Goal: Book appointment/travel/reservation

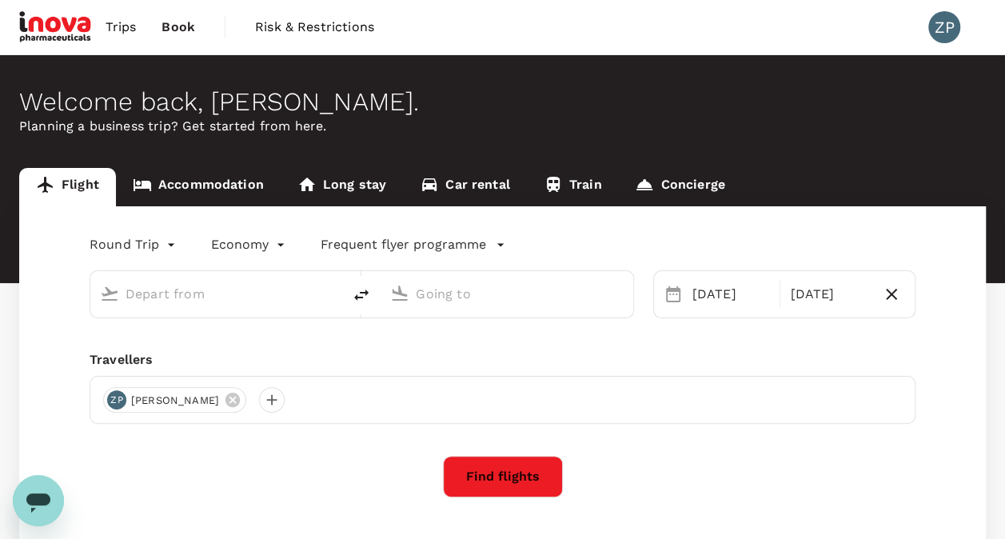
type input "Singapore Changi (SIN)"
type input "Kuala Lumpur Intl ([GEOGRAPHIC_DATA])"
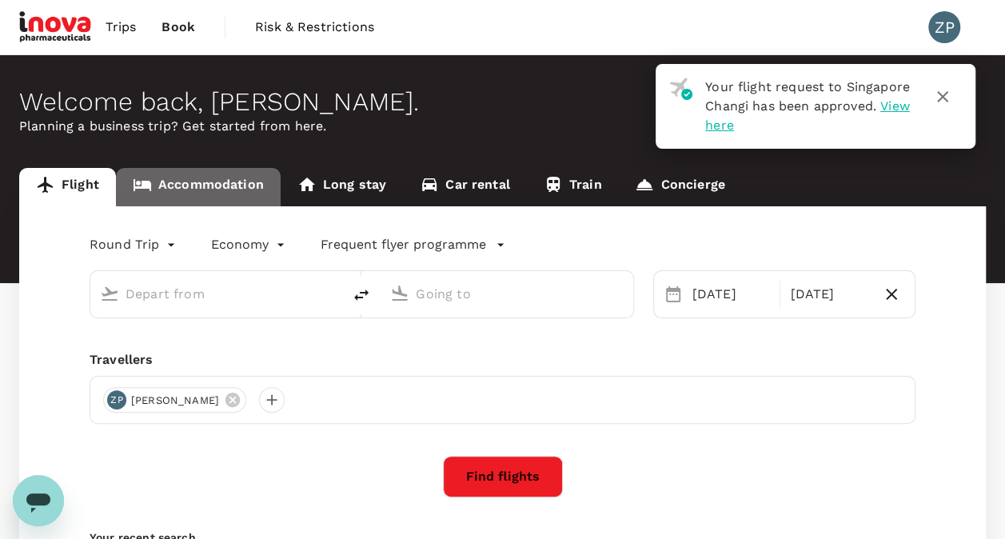
click at [217, 185] on link "Accommodation" at bounding box center [198, 187] width 165 height 38
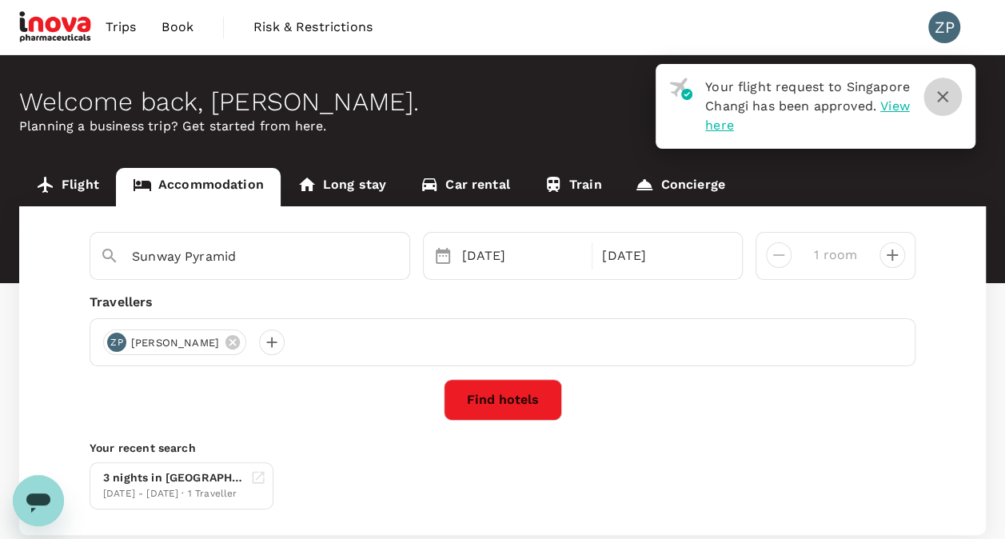
click at [938, 93] on icon "button" at bounding box center [942, 96] width 11 height 11
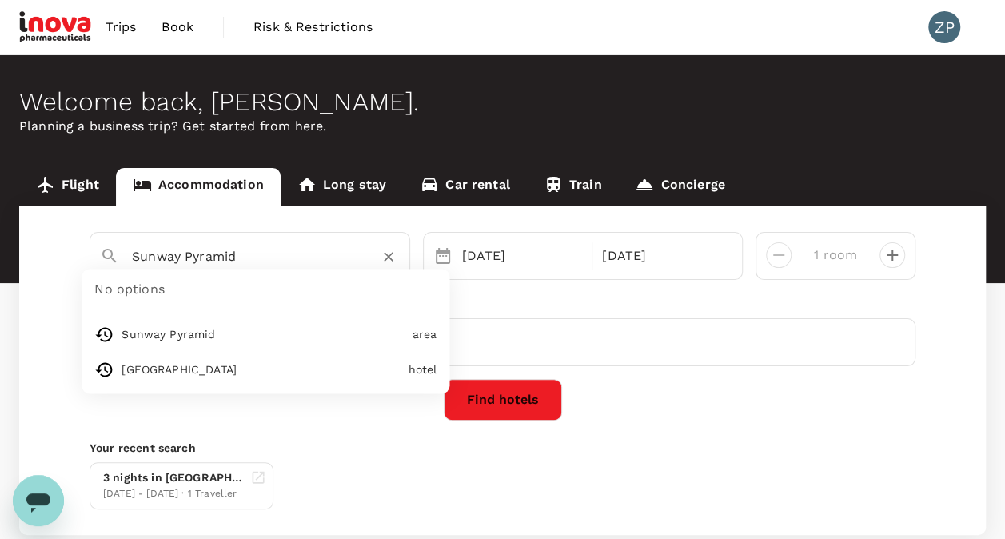
click at [257, 258] on input "Sunway Pyramid" at bounding box center [243, 256] width 223 height 25
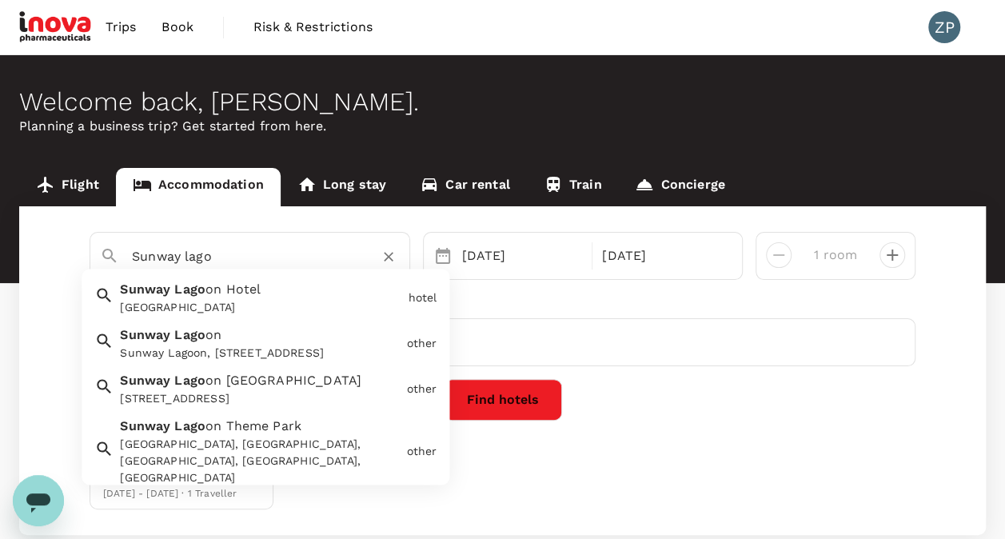
click at [257, 273] on ul "Sunway Lago on Hotel Sunway Lagoon Hotel hotel Sunway Lago on Sunway Lagoon, Ja…" at bounding box center [266, 377] width 368 height 216
click at [268, 293] on div "Sunway Lago on Hotel Sunway Lagoon Hotel" at bounding box center [257, 295] width 288 height 42
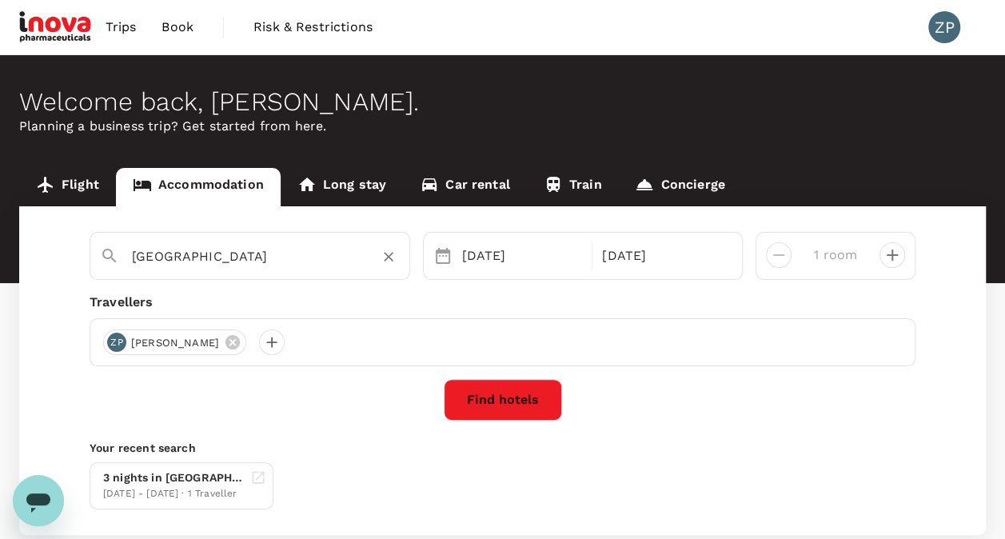
type input "Sunway Lagoon Hotel"
click at [463, 400] on button "Find hotels" at bounding box center [503, 400] width 118 height 42
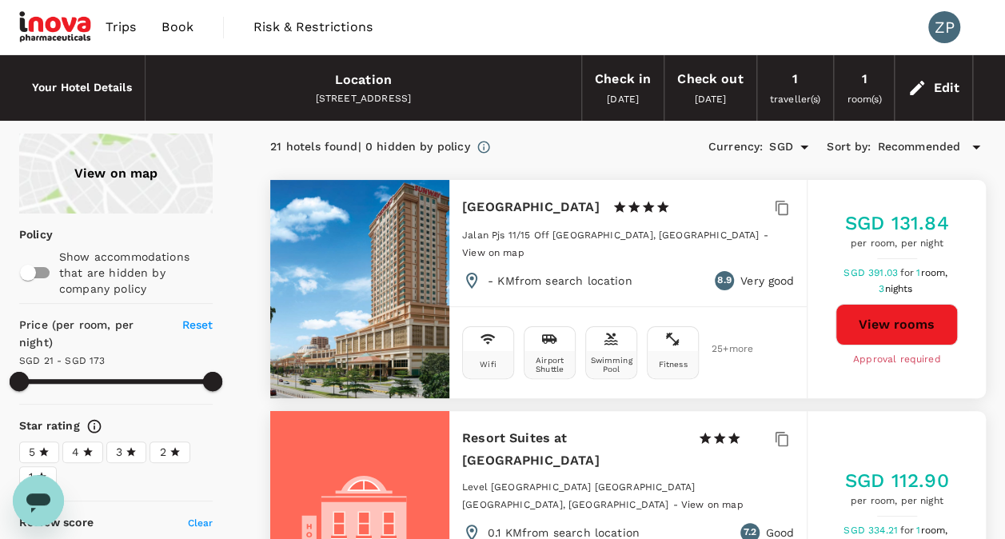
type input "172.36"
click at [109, 30] on span "Trips" at bounding box center [121, 27] width 31 height 19
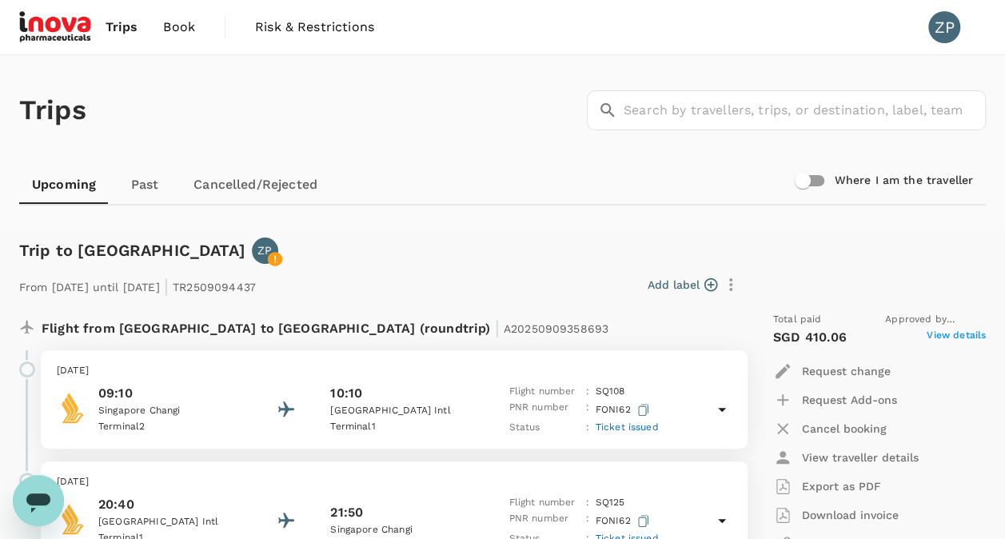
click at [163, 29] on span "Book" at bounding box center [179, 27] width 32 height 19
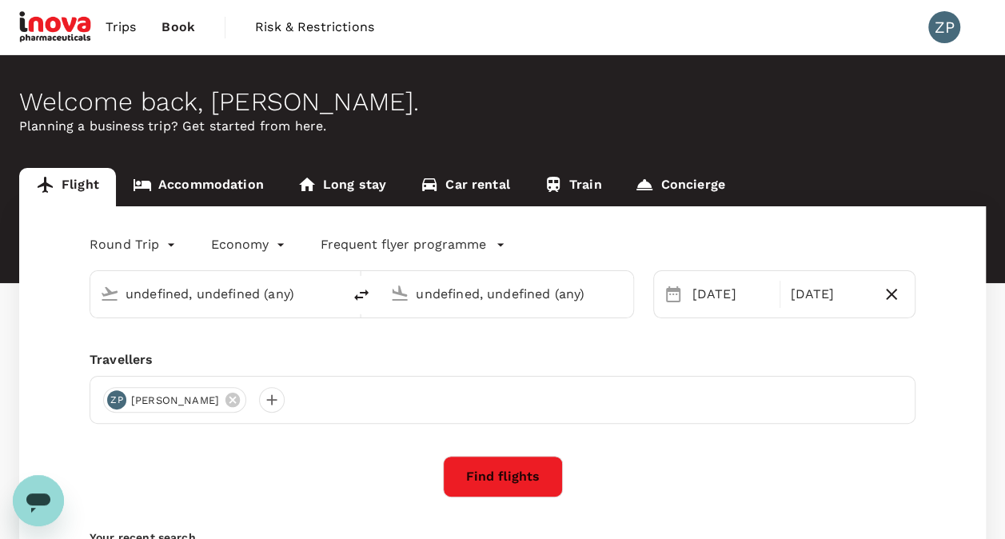
type input "Singapore Changi (SIN)"
type input "Kuala Lumpur Intl (KUL)"
type input "Singapore Changi (SIN)"
type input "Kuala Lumpur Intl (KUL)"
type input "Singapore Changi (SIN)"
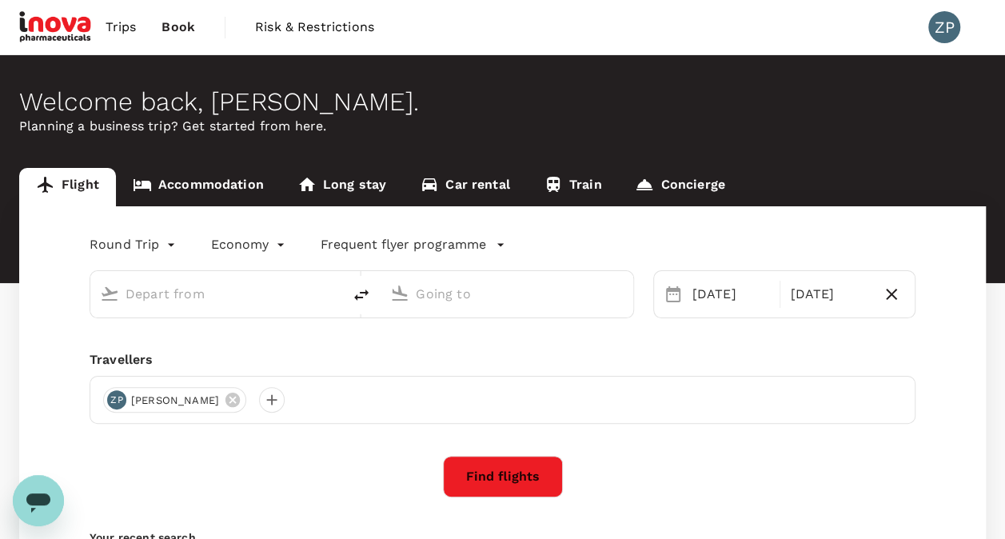
type input "Kuala Lumpur Intl (KUL)"
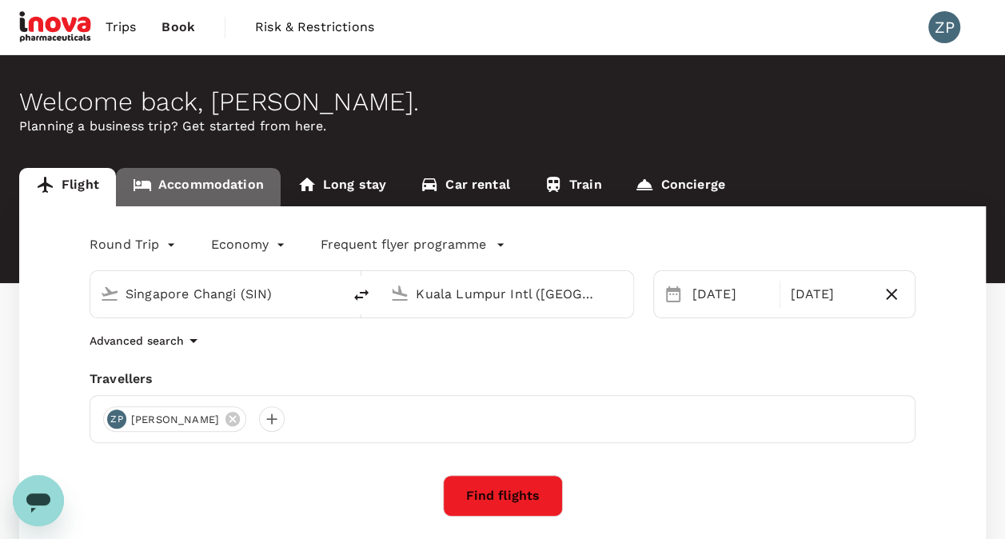
click at [193, 181] on link "Accommodation" at bounding box center [198, 187] width 165 height 38
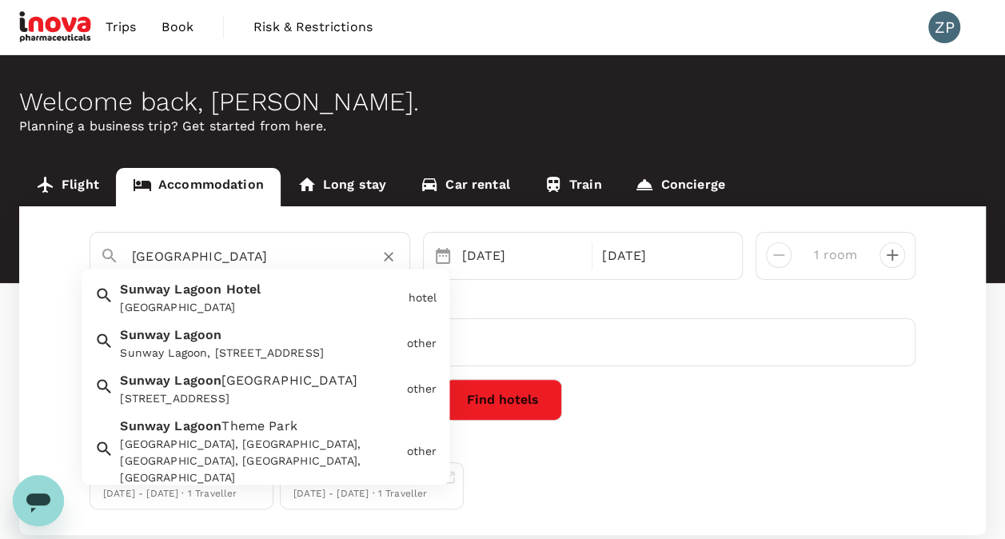
click at [285, 265] on input "Sunway Lagoon Hotel" at bounding box center [243, 256] width 223 height 25
click at [390, 251] on icon "Clear" at bounding box center [388, 257] width 16 height 16
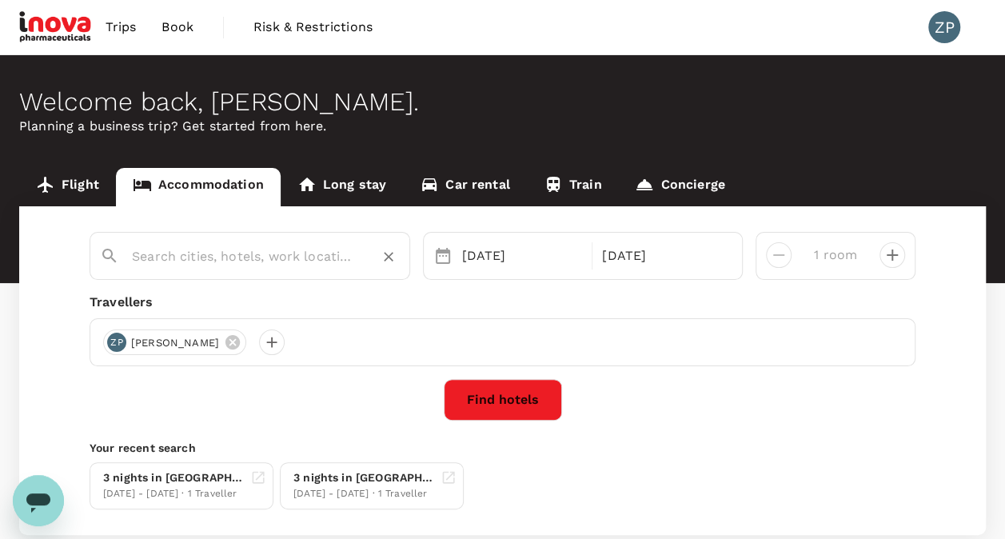
click at [284, 248] on input "text" at bounding box center [243, 256] width 223 height 25
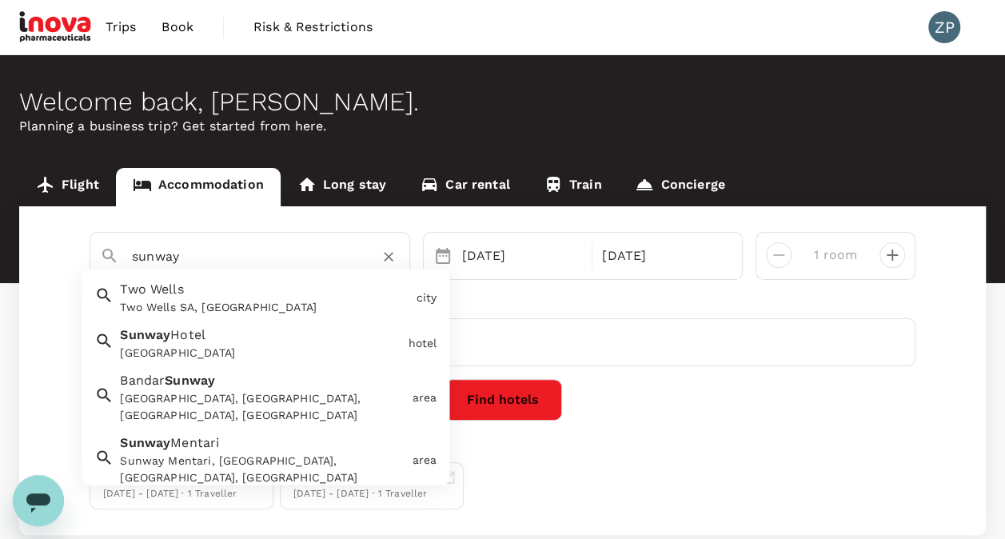
click at [294, 394] on div "Bandar Sunway, Petaling Jaya, Selangor, Malaysia" at bounding box center [262, 408] width 285 height 34
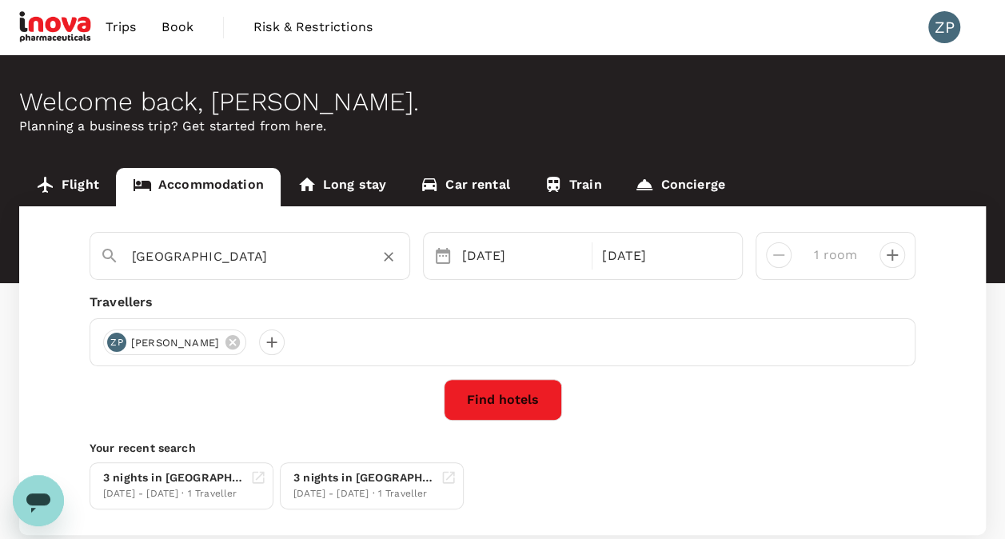
type input "Bandar Sunway"
click at [471, 397] on button "Find hotels" at bounding box center [503, 400] width 118 height 42
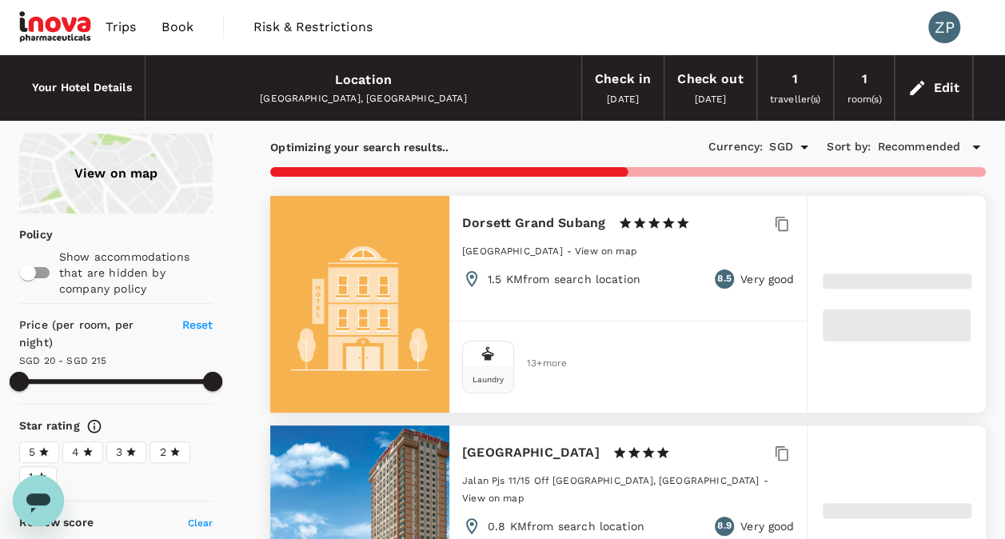
click at [931, 98] on div "Edit" at bounding box center [933, 88] width 78 height 56
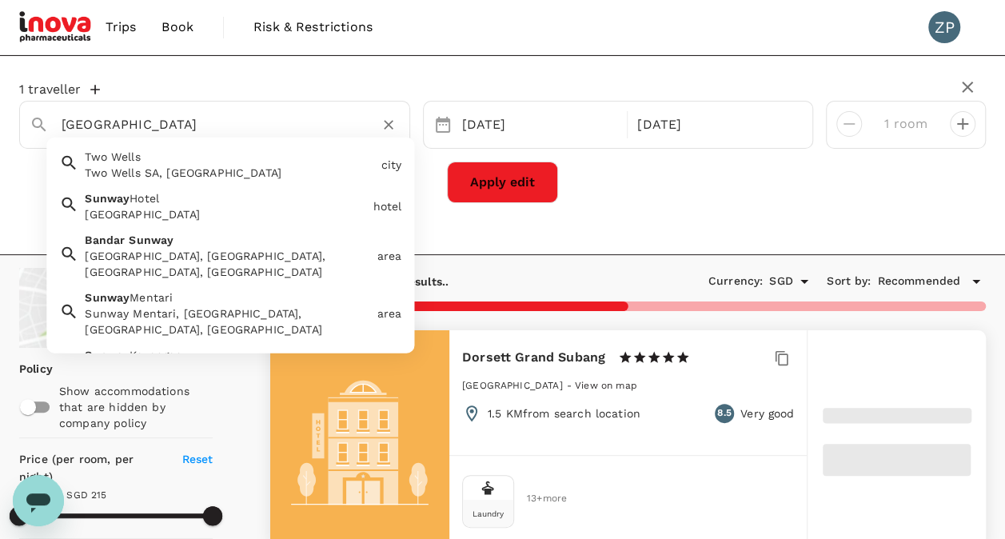
type input "214.68"
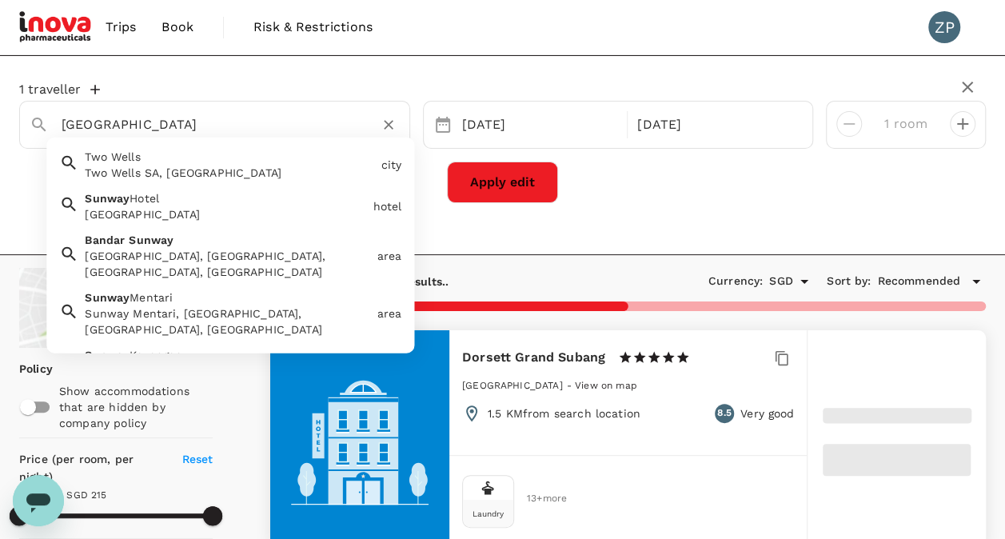
drag, startPoint x: 231, startPoint y: 122, endPoint x: -3, endPoint y: 129, distance: 234.3
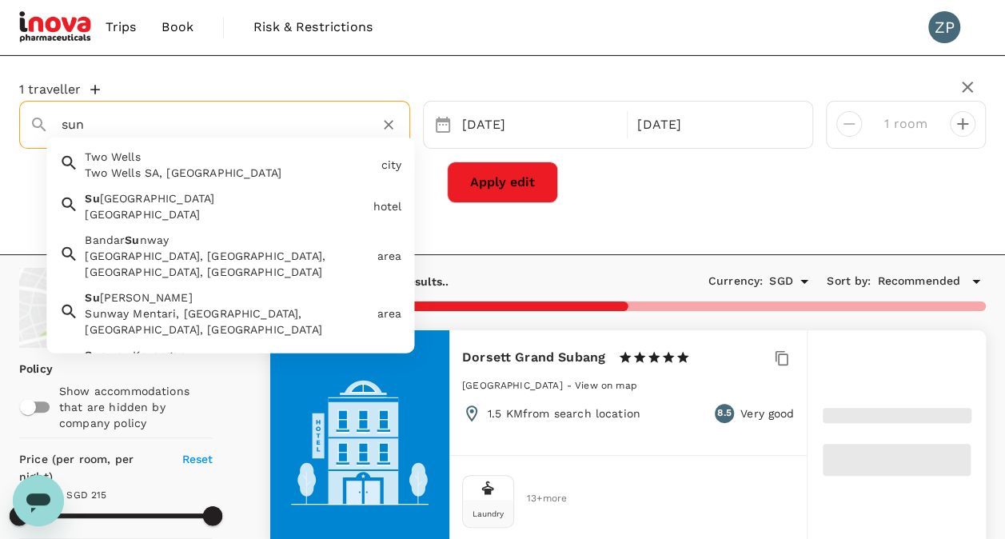
type input "sunw"
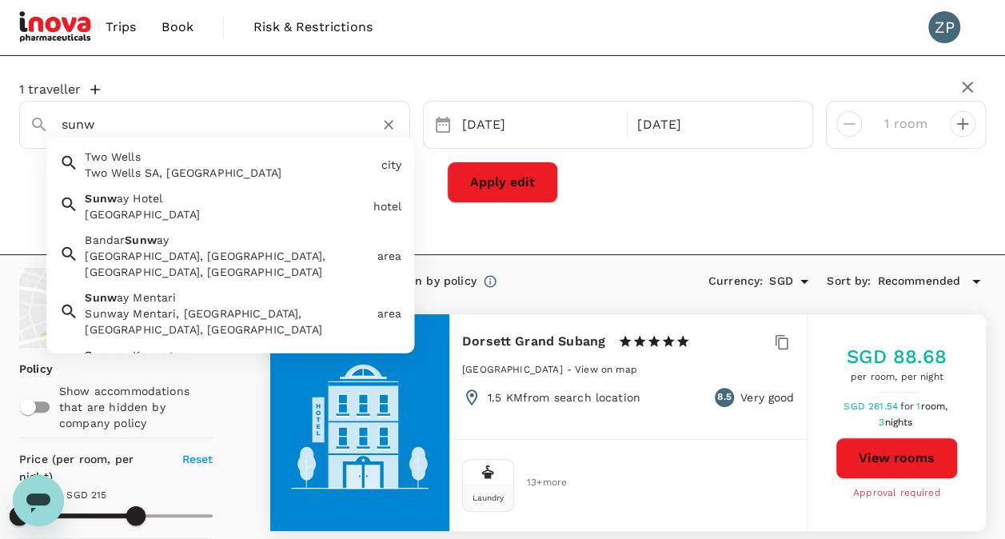
type input "343.68"
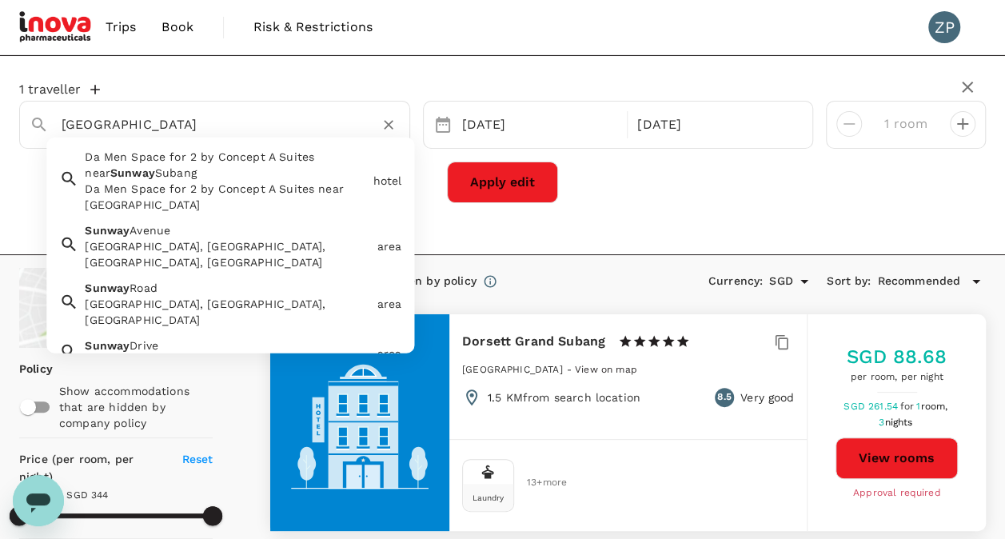
type input "Da Men Space for 2 by Concept A Suites near Sunway Subang"
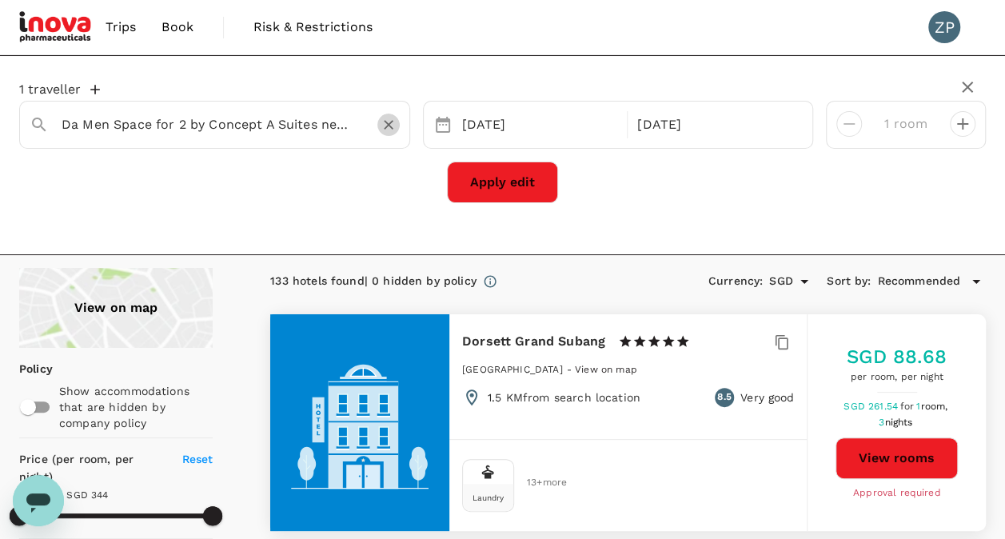
click at [379, 125] on button "Clear" at bounding box center [388, 124] width 22 height 22
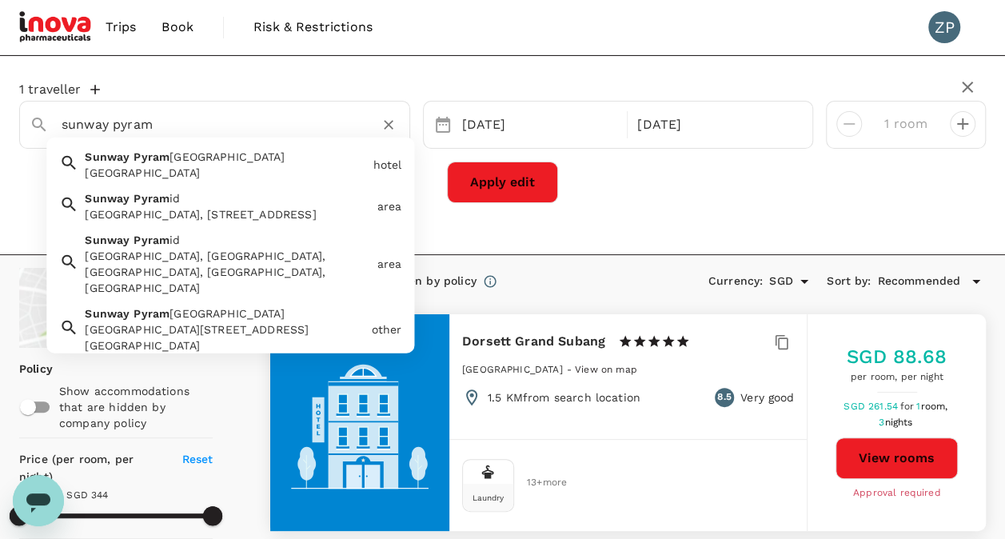
type input "sunway pyrami"
type input "343.68"
click at [280, 209] on div "Sunway Pyramid, Jalan PJS 11/15, Bandar Sunway, Petaling Jaya, Selangor, Malays…" at bounding box center [227, 214] width 285 height 16
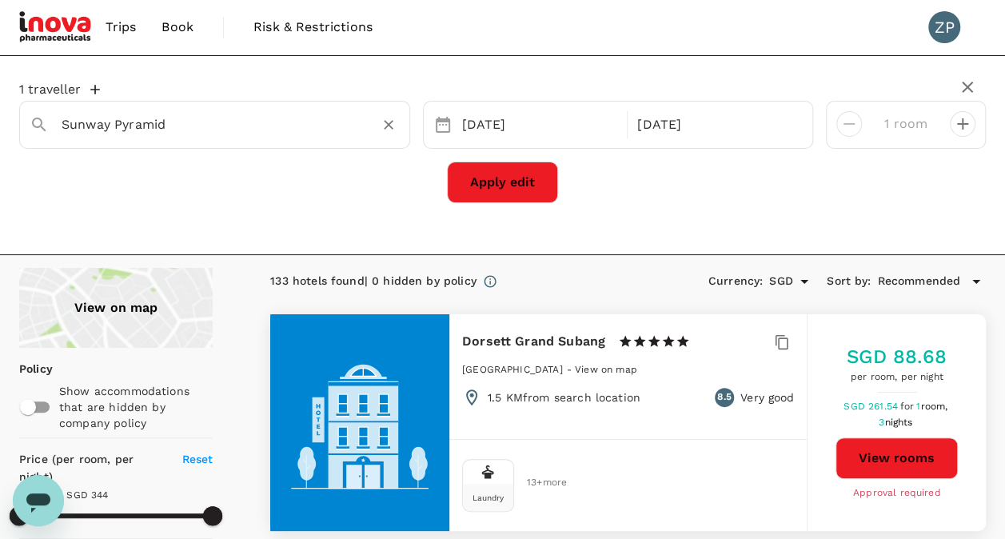
type input "Sunway Pyramid"
click at [532, 166] on button "Apply edit" at bounding box center [502, 182] width 111 height 42
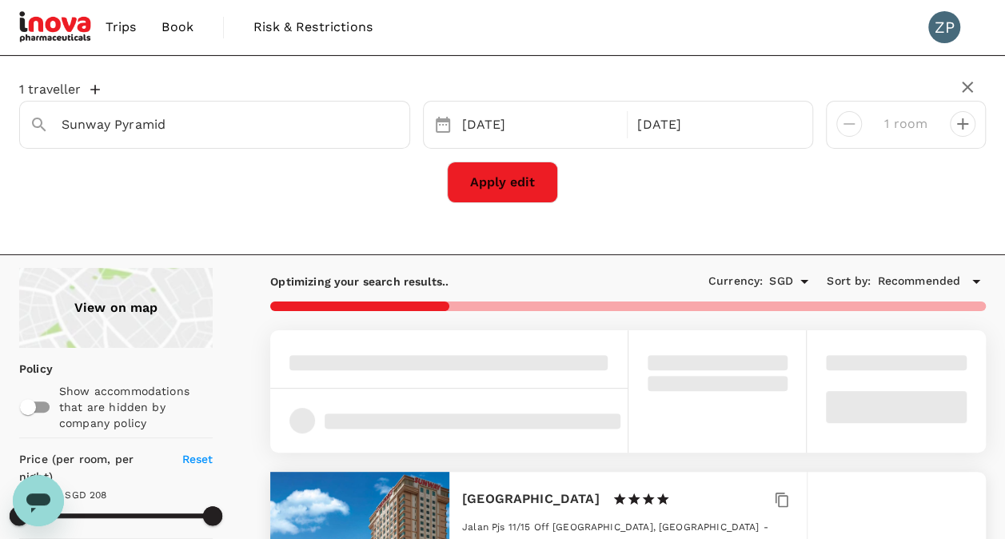
type input "Sunway Pyramid"
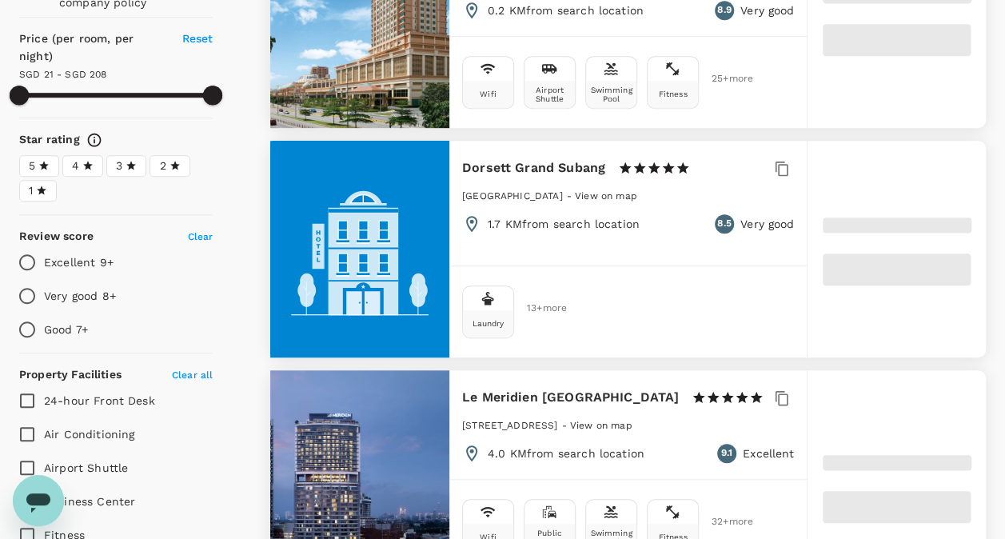
type input "207.68"
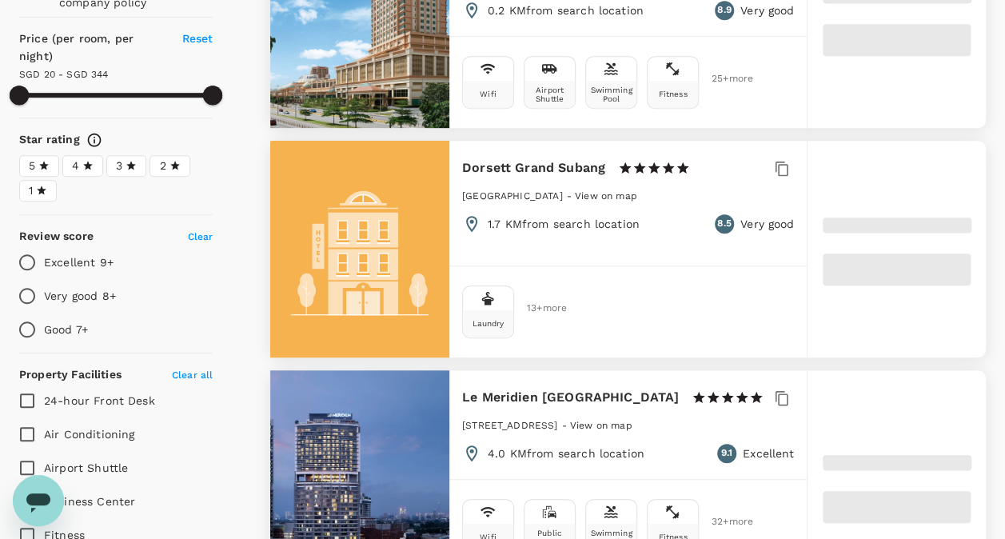
type input "19.68"
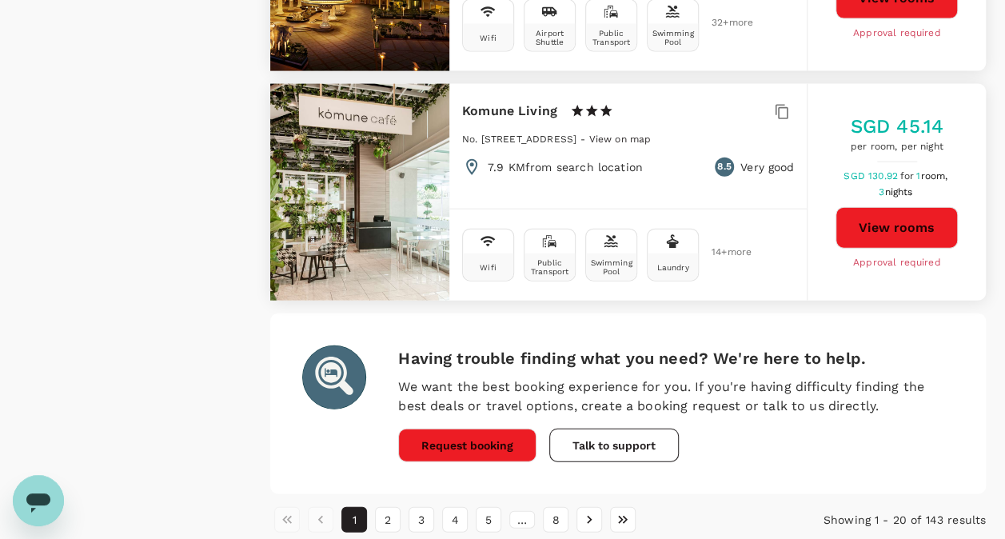
scroll to position [4804, 0]
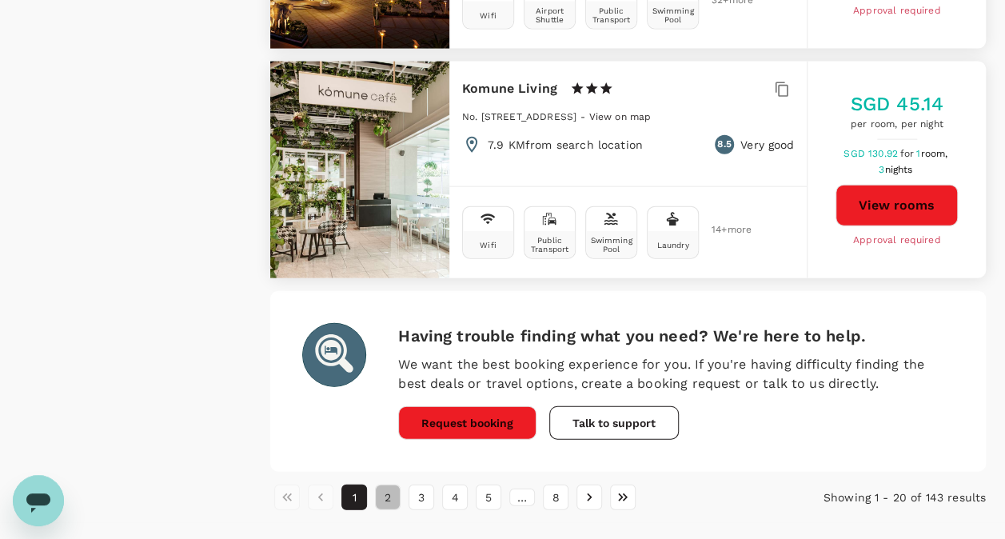
click at [384, 484] on button "2" at bounding box center [388, 497] width 26 height 26
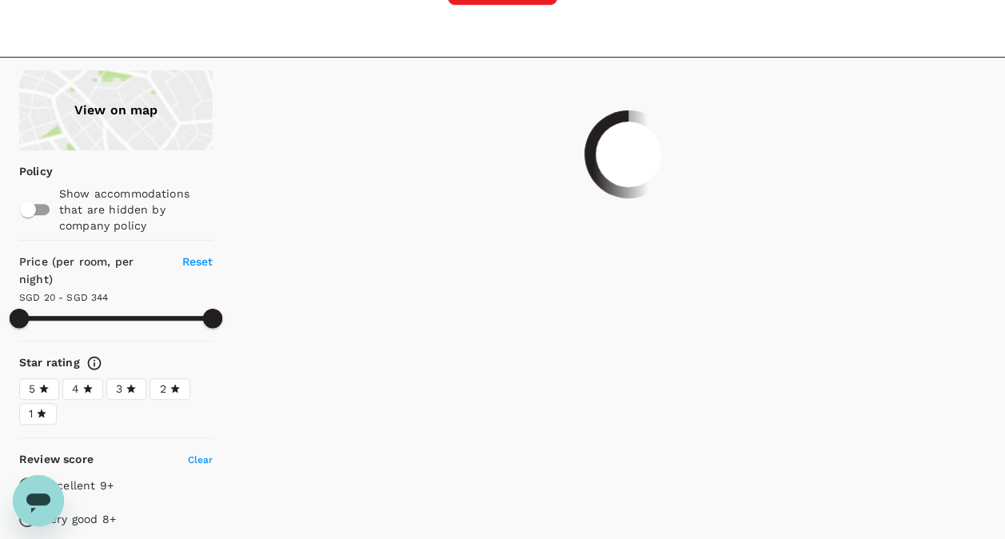
scroll to position [0, 0]
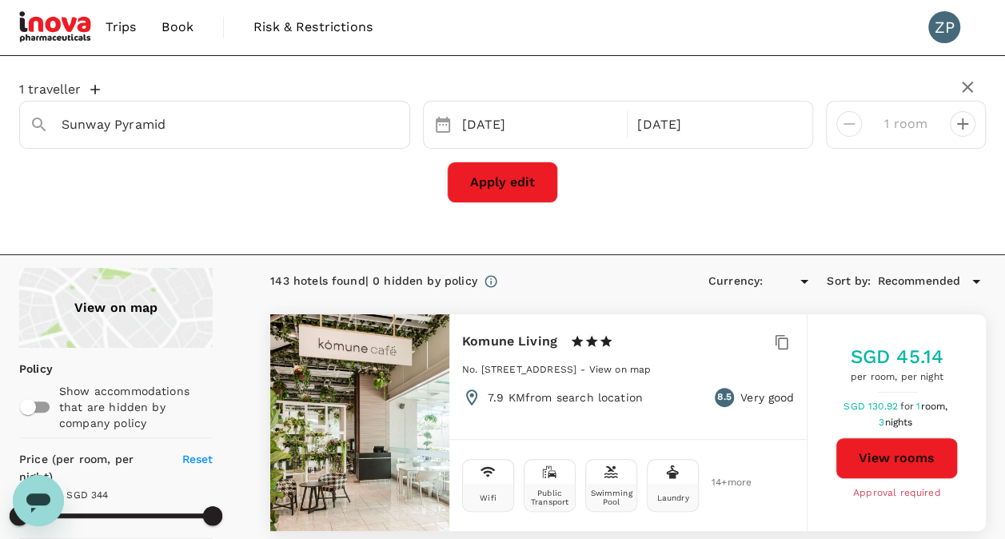
type input "343.68"
type input "SGD"
type input "343.68"
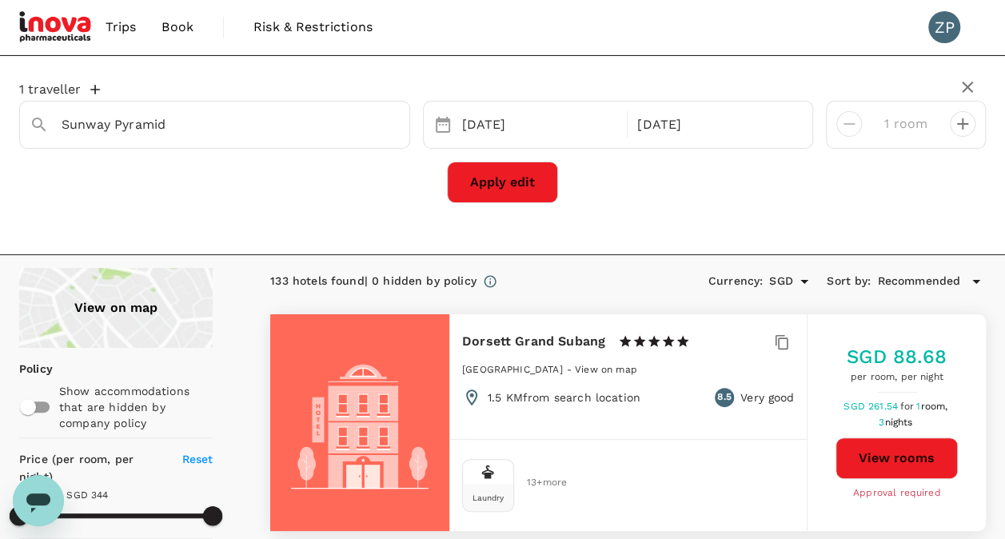
drag, startPoint x: 1003, startPoint y: 60, endPoint x: 1005, endPoint y: 74, distance: 13.8
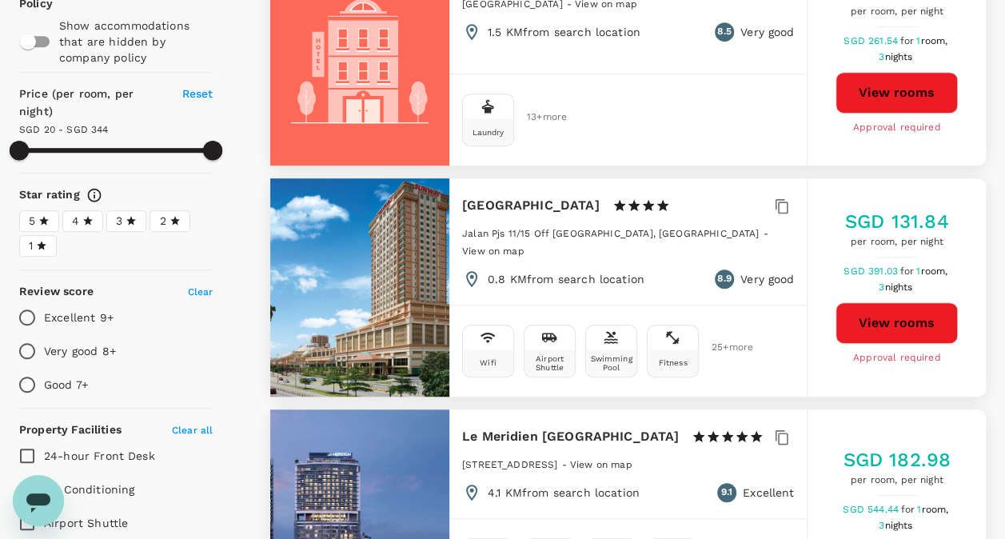
scroll to position [388, 0]
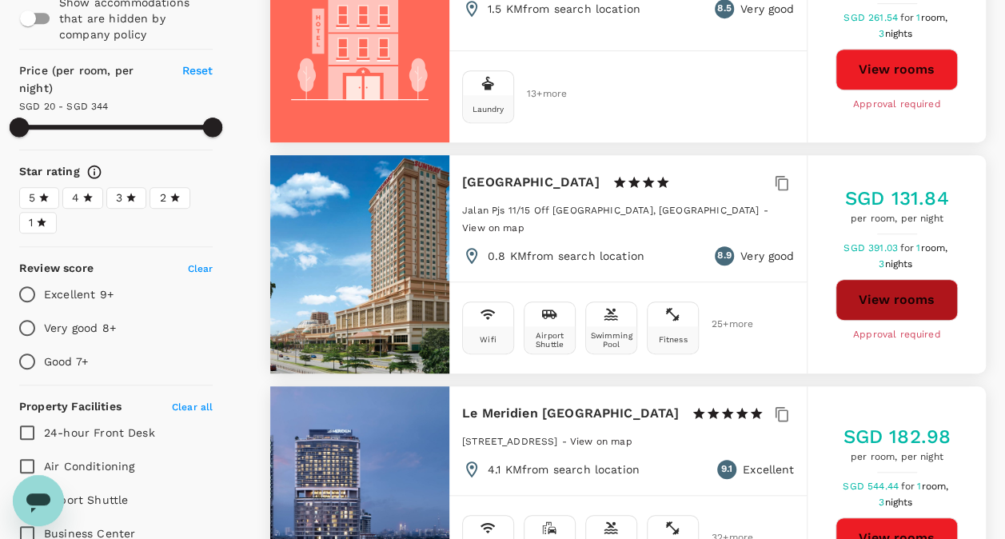
click at [895, 308] on button "View rooms" at bounding box center [896, 300] width 122 height 42
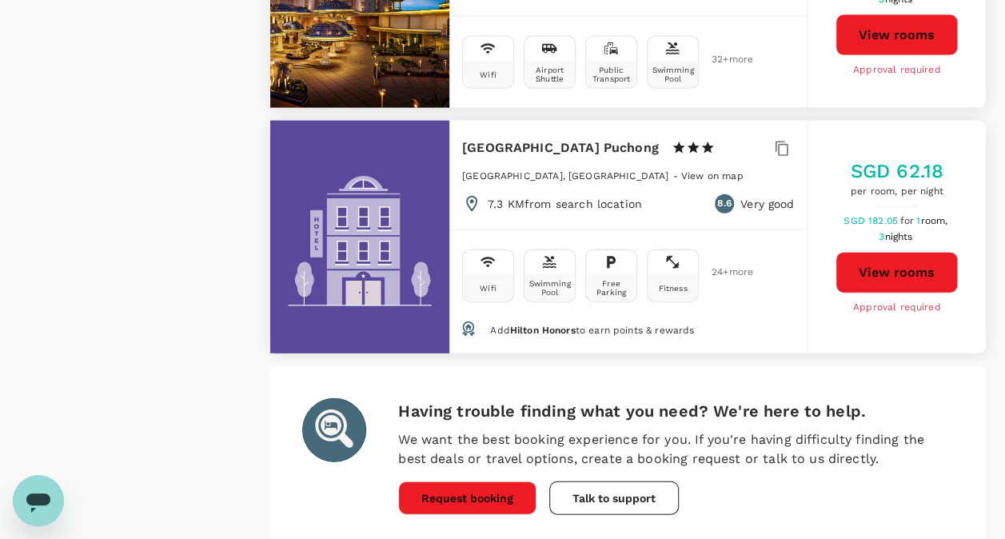
scroll to position [4835, 0]
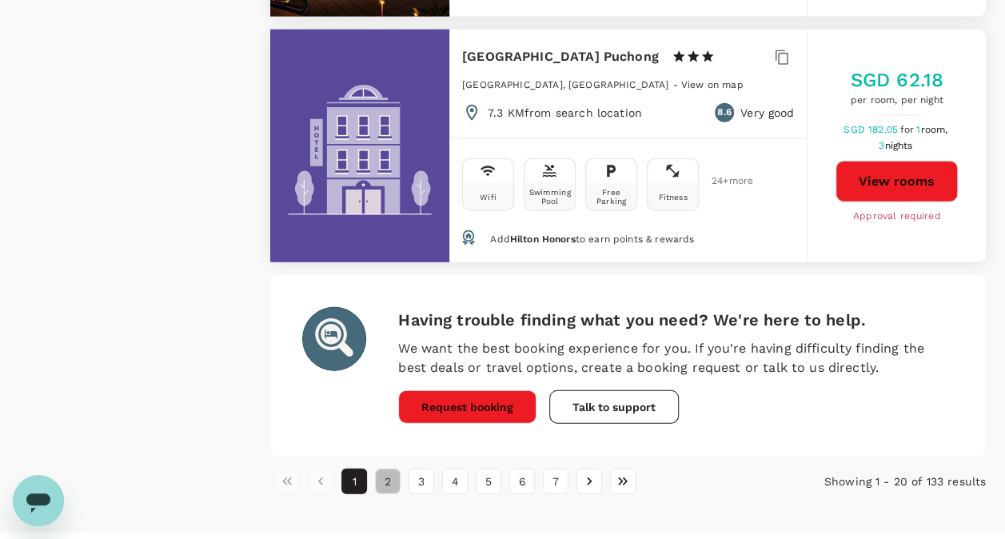
click at [391, 468] on button "2" at bounding box center [388, 481] width 26 height 26
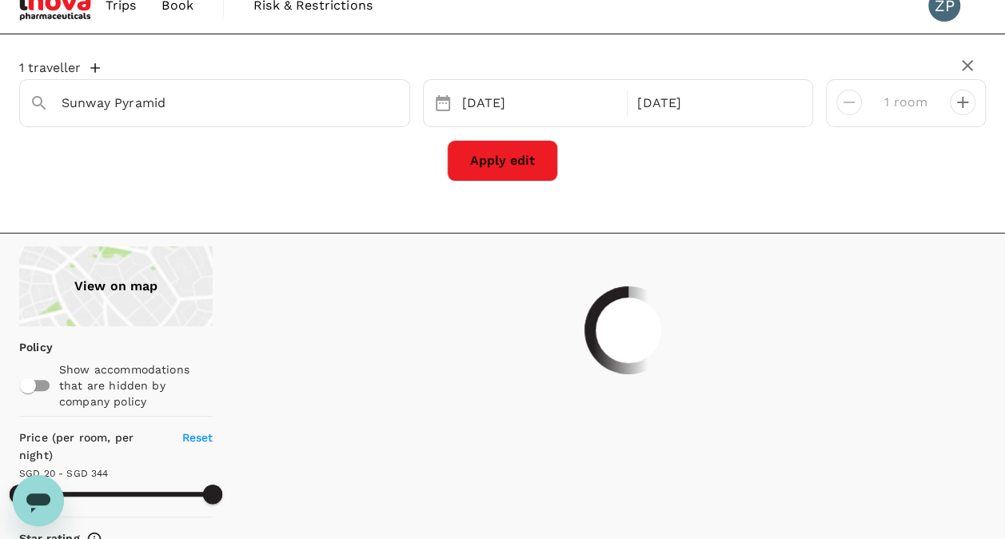
scroll to position [0, 0]
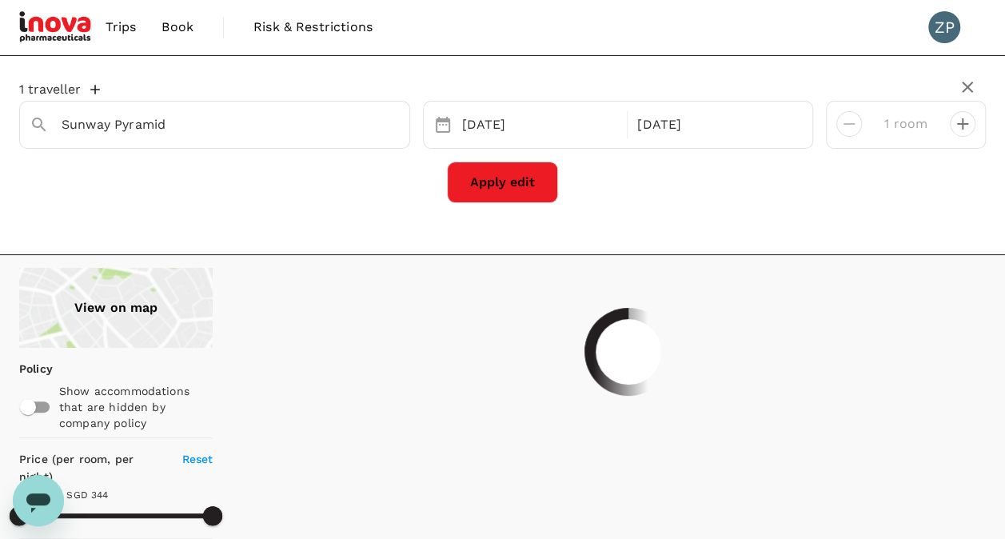
type input "343.68"
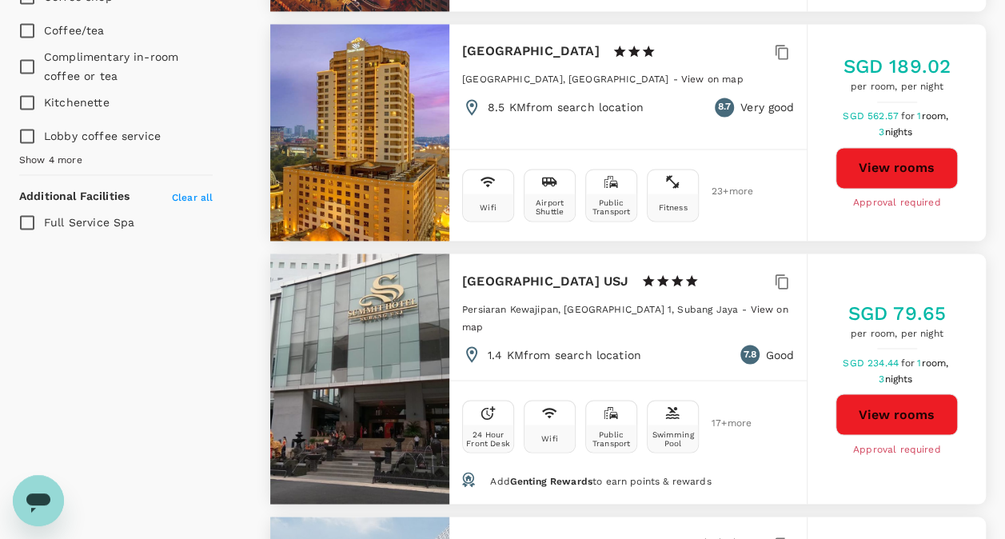
scroll to position [1279, 0]
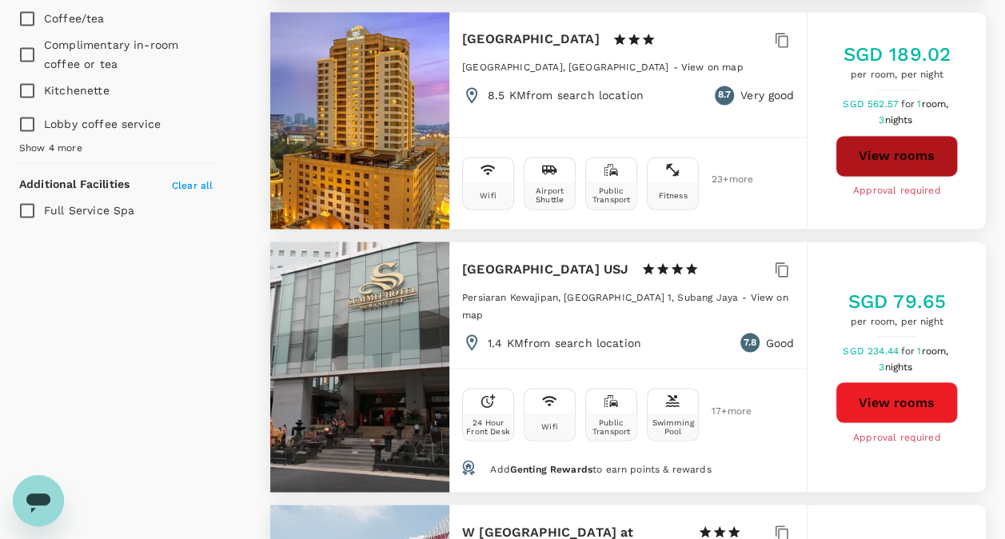
click at [929, 135] on button "View rooms" at bounding box center [896, 156] width 122 height 42
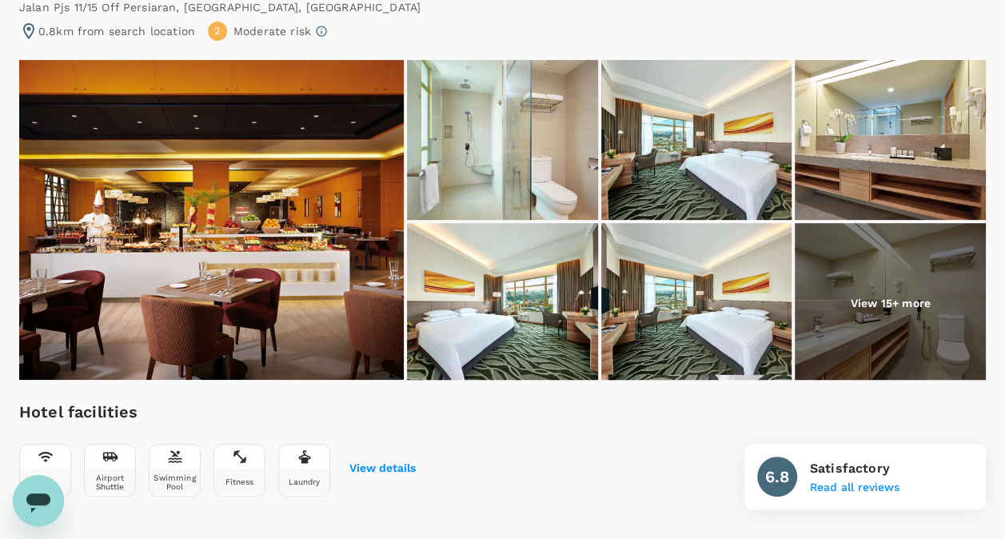
scroll to position [201, 0]
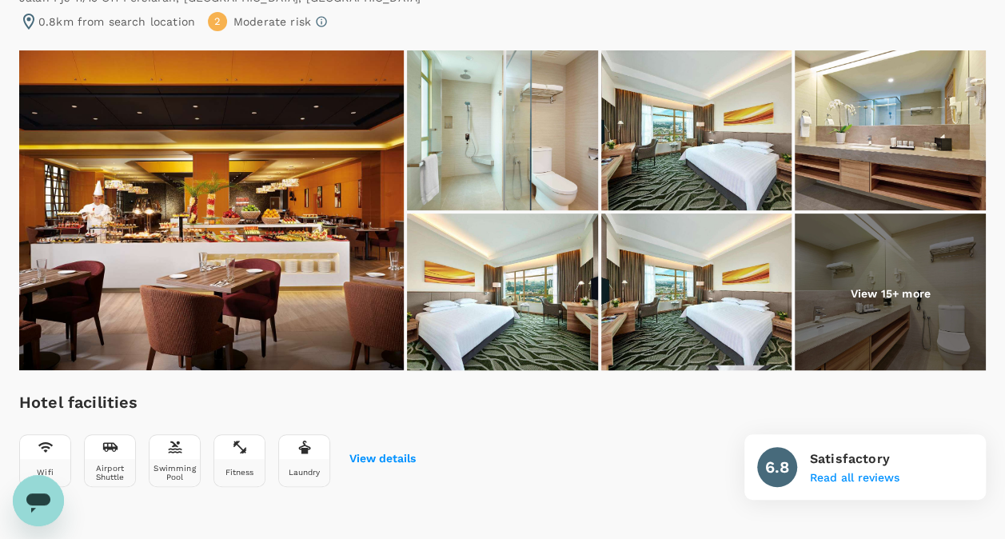
click at [874, 285] on p "View 15+ more" at bounding box center [890, 293] width 80 height 16
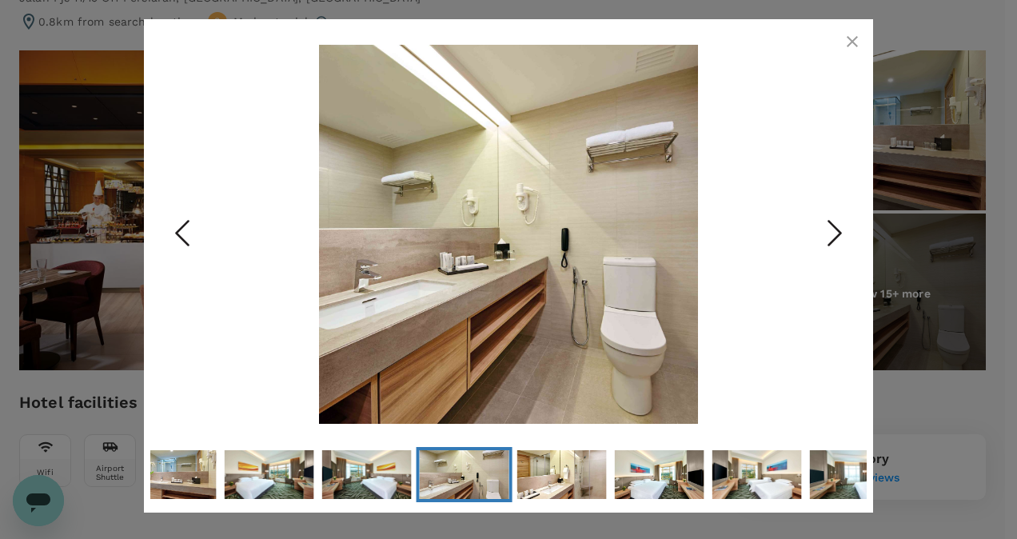
click at [830, 238] on icon "Next Slide" at bounding box center [834, 233] width 48 height 48
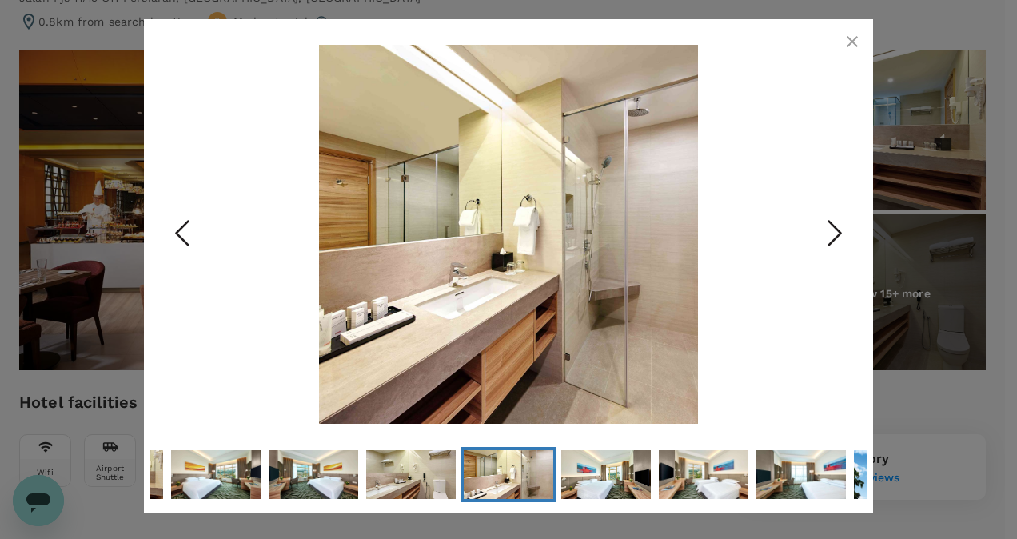
click at [830, 238] on icon "Next Slide" at bounding box center [834, 233] width 48 height 48
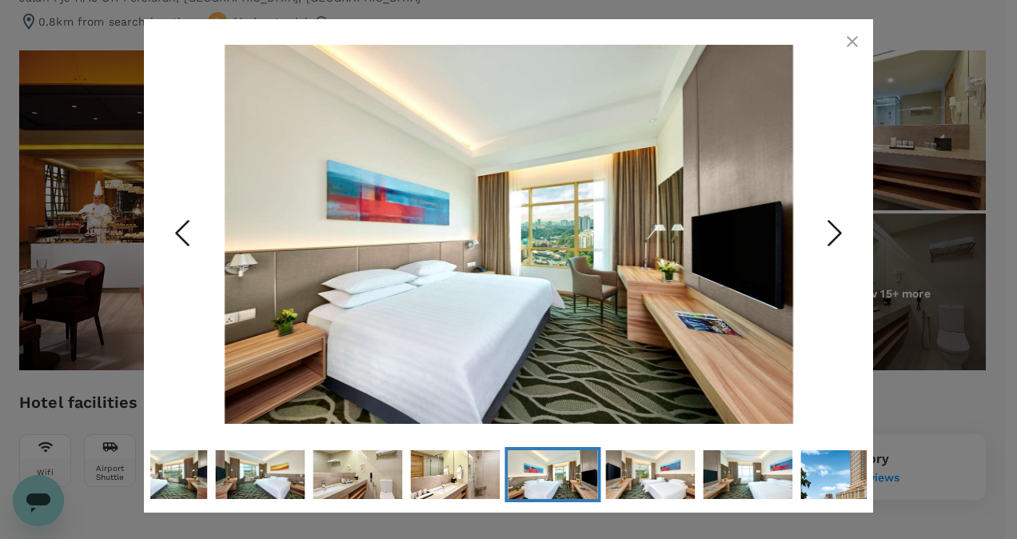
click at [830, 238] on icon "Next Slide" at bounding box center [834, 233] width 48 height 48
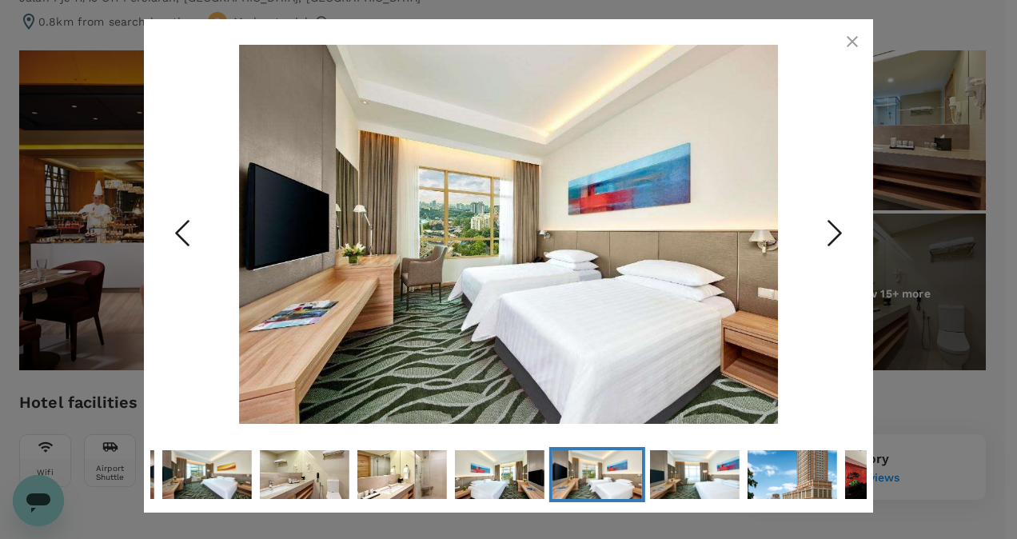
click at [830, 238] on icon "Next Slide" at bounding box center [834, 233] width 48 height 48
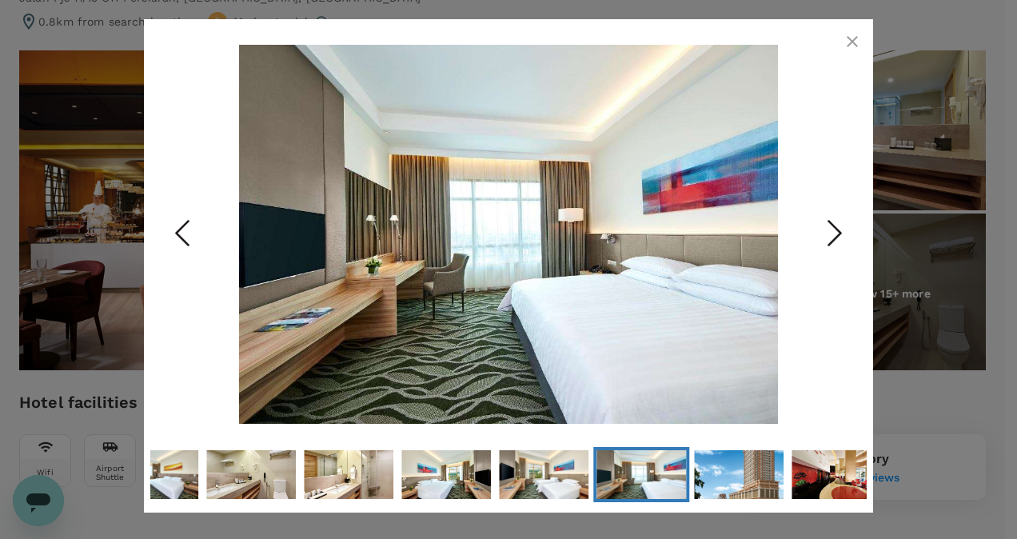
click at [830, 238] on icon "Next Slide" at bounding box center [834, 233] width 48 height 48
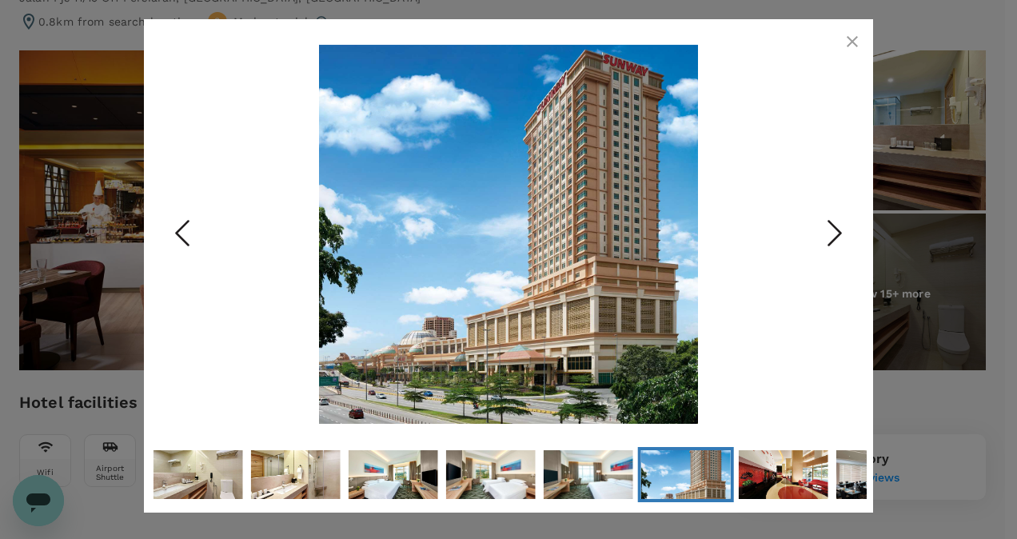
click at [830, 238] on icon "Next Slide" at bounding box center [834, 233] width 48 height 48
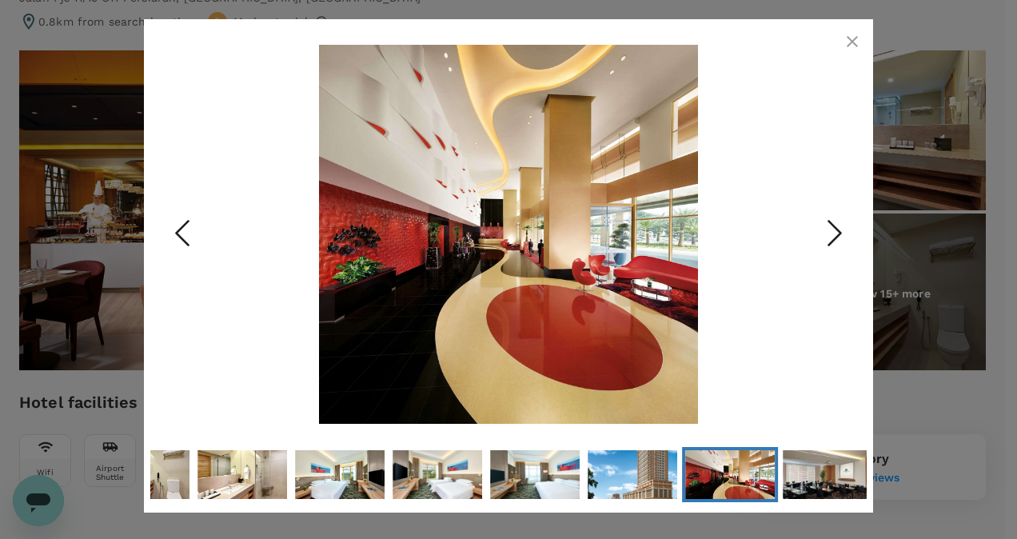
click at [830, 238] on icon "Next Slide" at bounding box center [834, 233] width 48 height 48
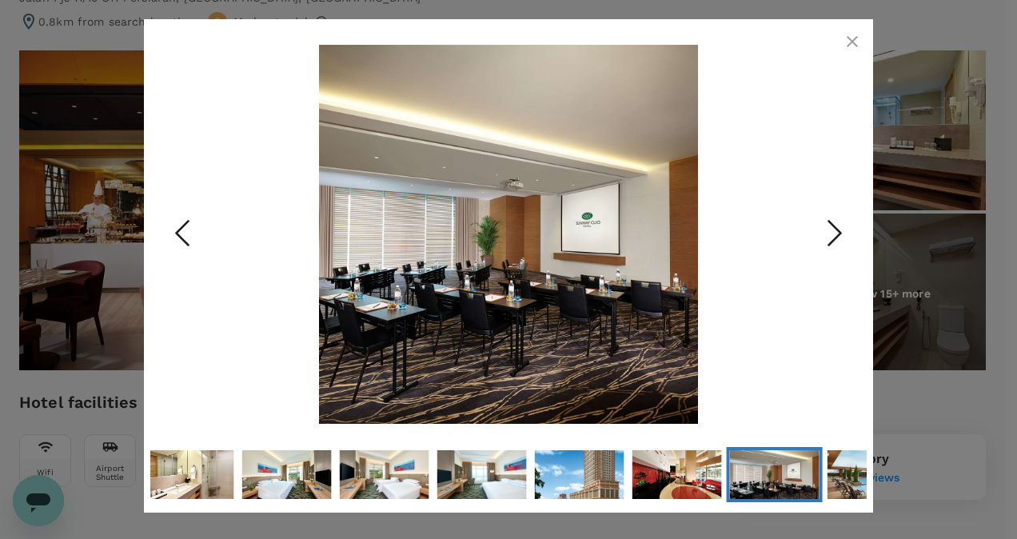
click at [830, 238] on icon "Next Slide" at bounding box center [834, 233] width 48 height 48
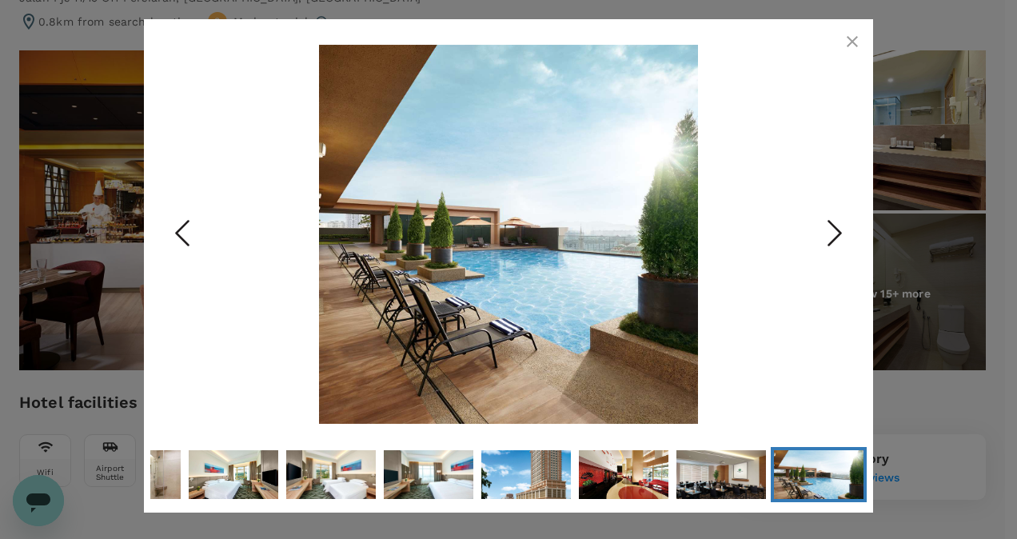
click at [830, 238] on icon "Next Slide" at bounding box center [834, 233] width 48 height 48
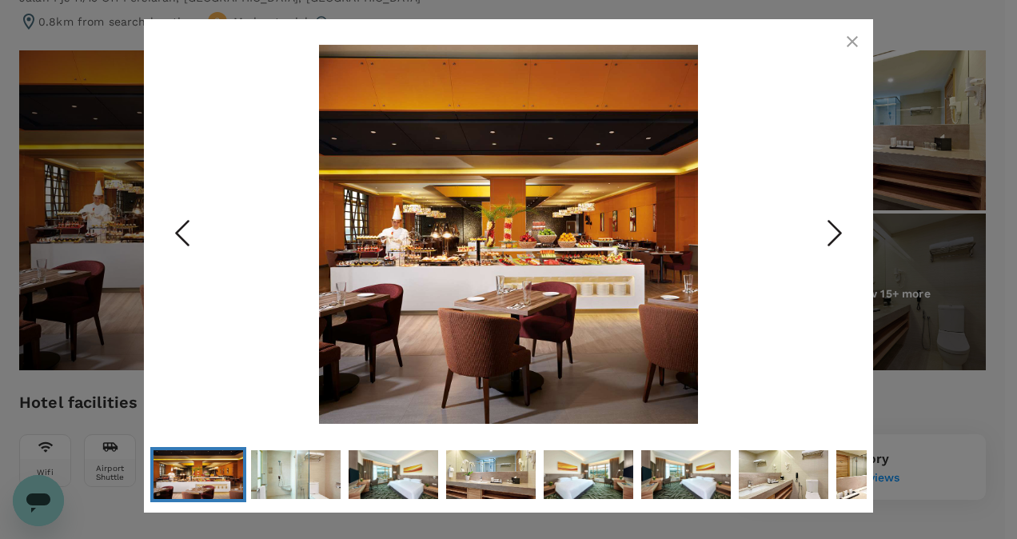
click at [830, 238] on icon "Next Slide" at bounding box center [834, 233] width 48 height 48
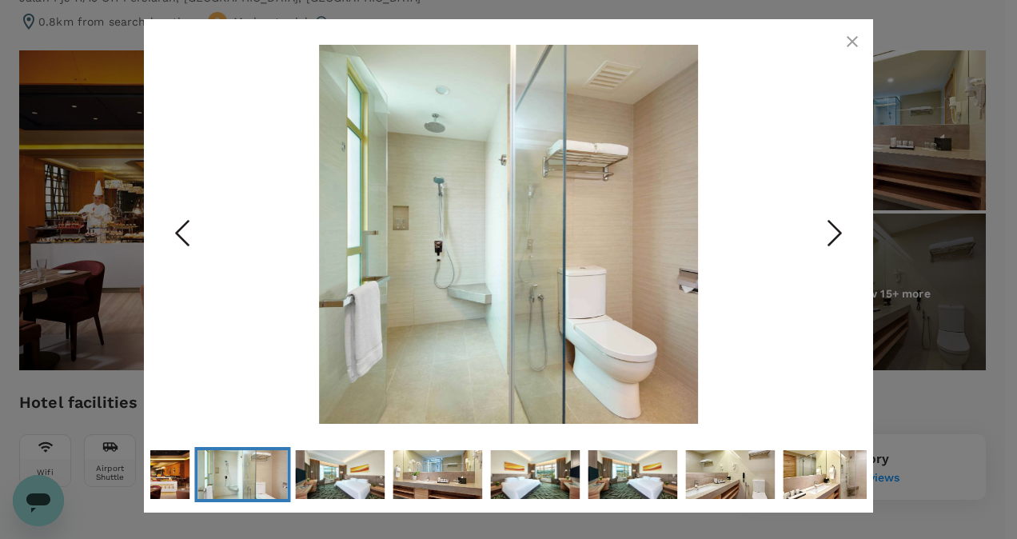
click at [830, 238] on icon "Next Slide" at bounding box center [834, 233] width 48 height 48
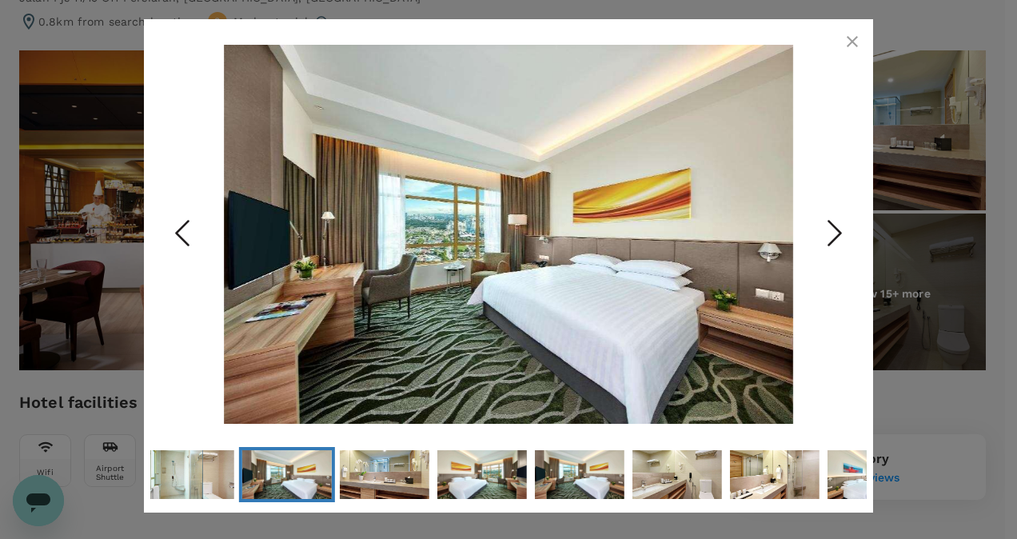
click at [853, 40] on icon "button" at bounding box center [851, 41] width 11 height 11
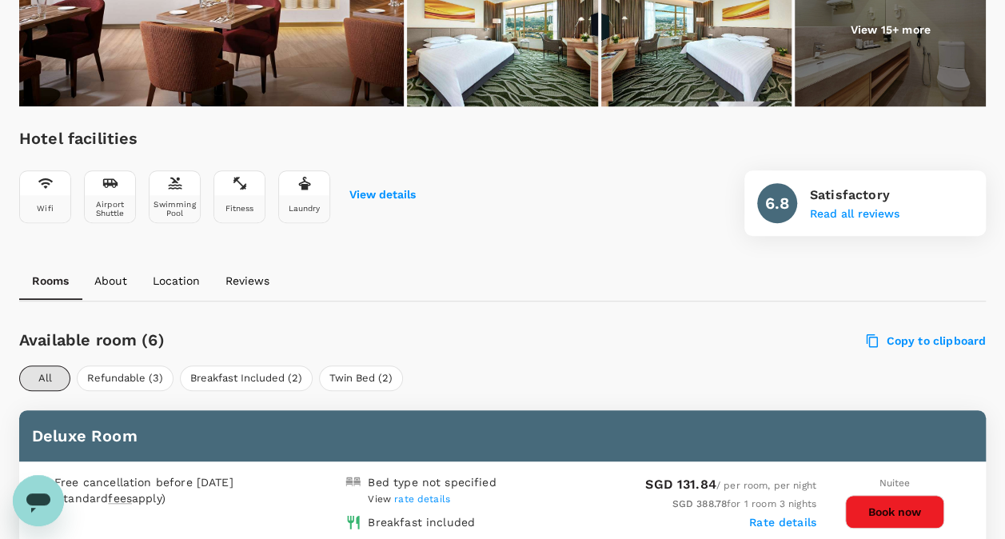
scroll to position [472, 0]
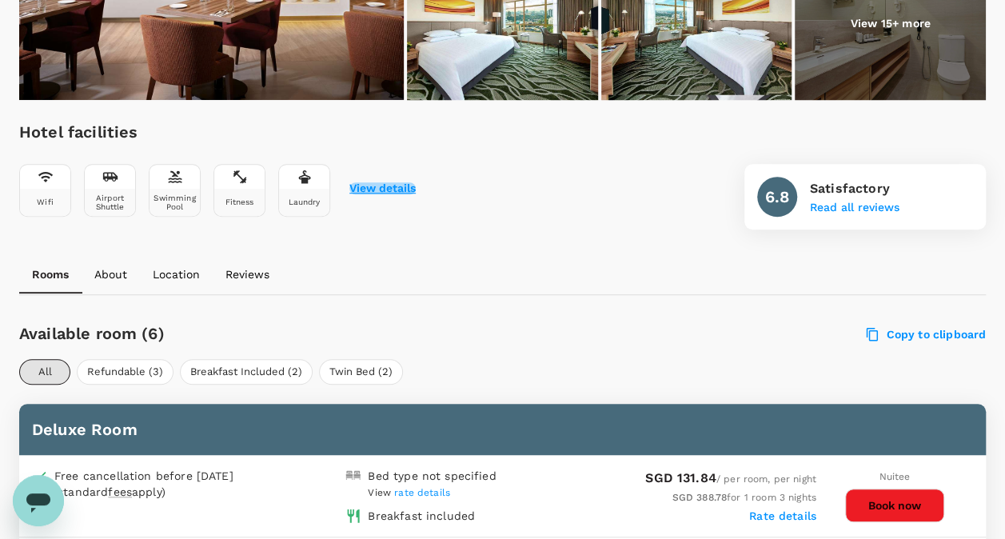
click at [376, 184] on button "View details" at bounding box center [382, 188] width 66 height 13
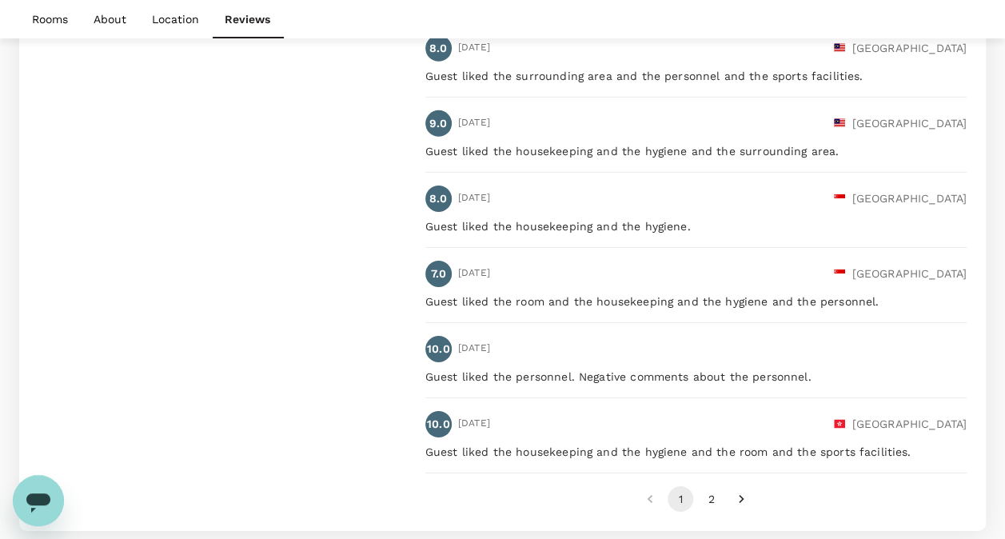
scroll to position [2521, 0]
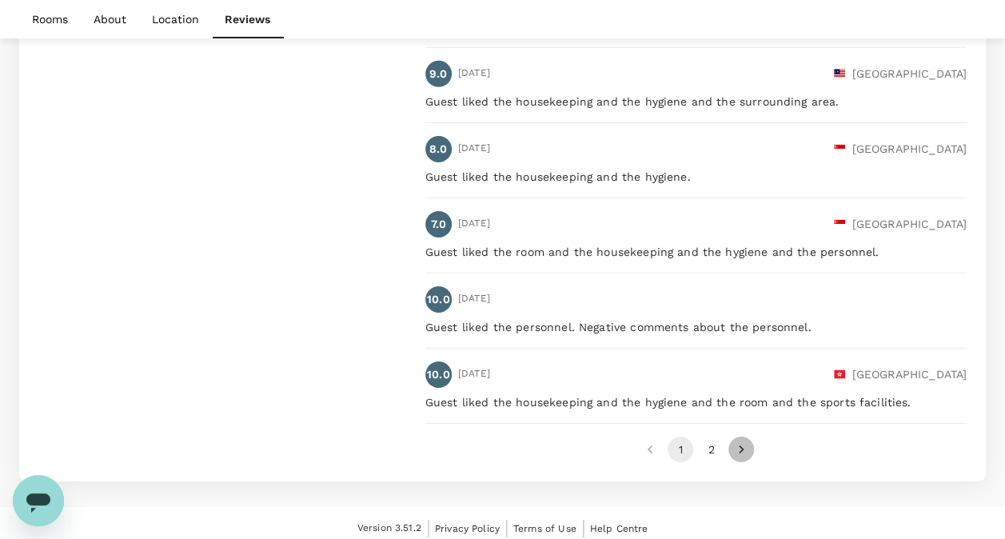
click at [743, 441] on icon "Go to next page" at bounding box center [741, 449] width 16 height 16
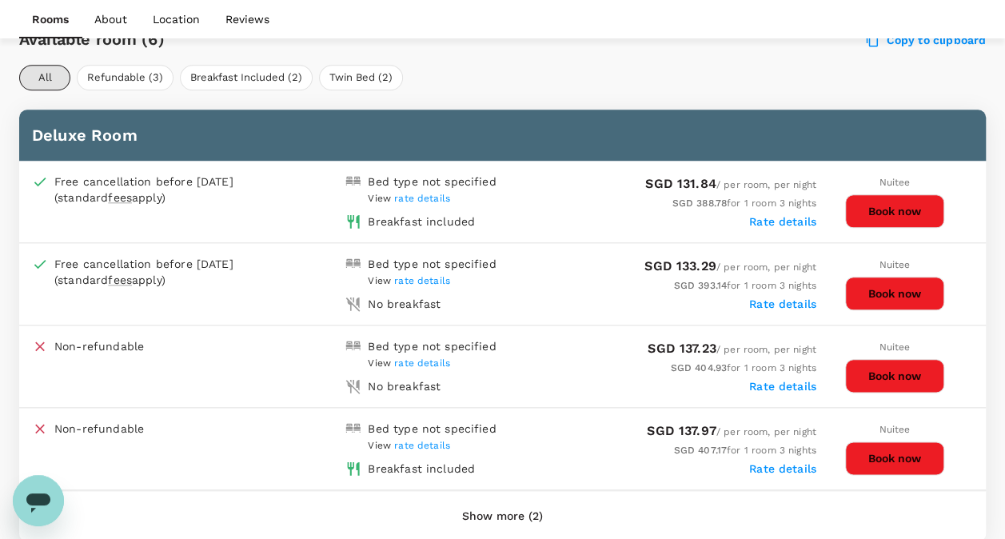
scroll to position [769, 0]
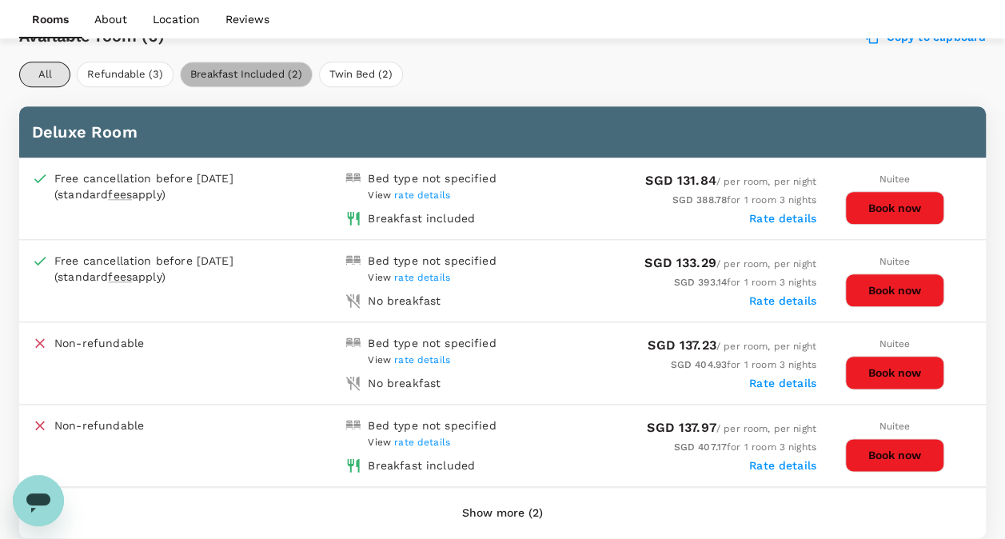
click at [262, 67] on button "Breakfast Included (2)" at bounding box center [246, 75] width 133 height 26
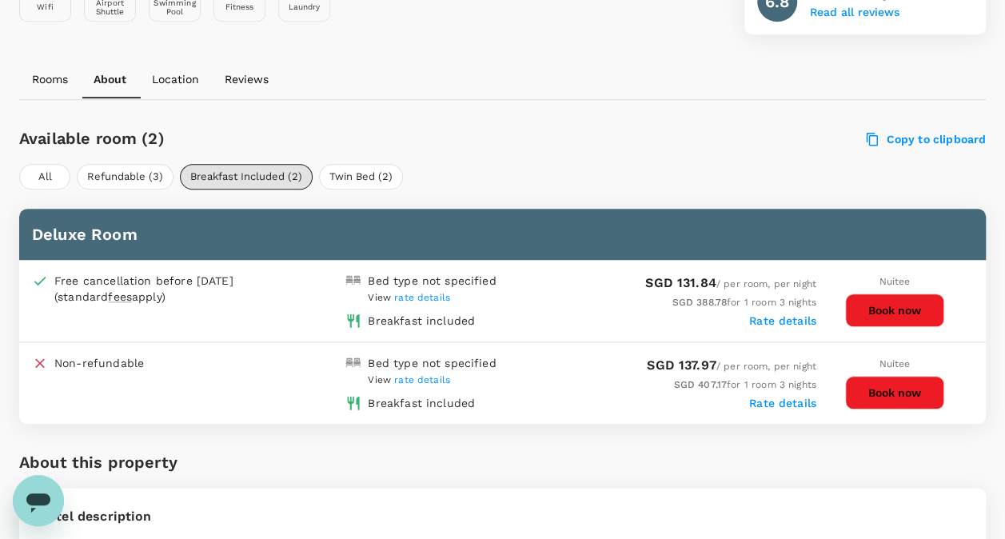
scroll to position [670, 0]
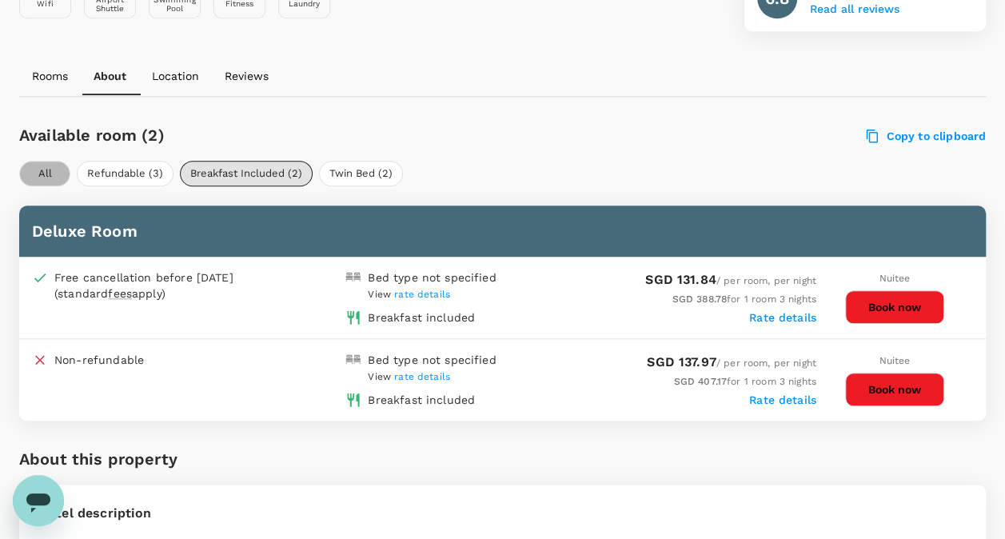
click at [50, 170] on button "All" at bounding box center [44, 174] width 51 height 26
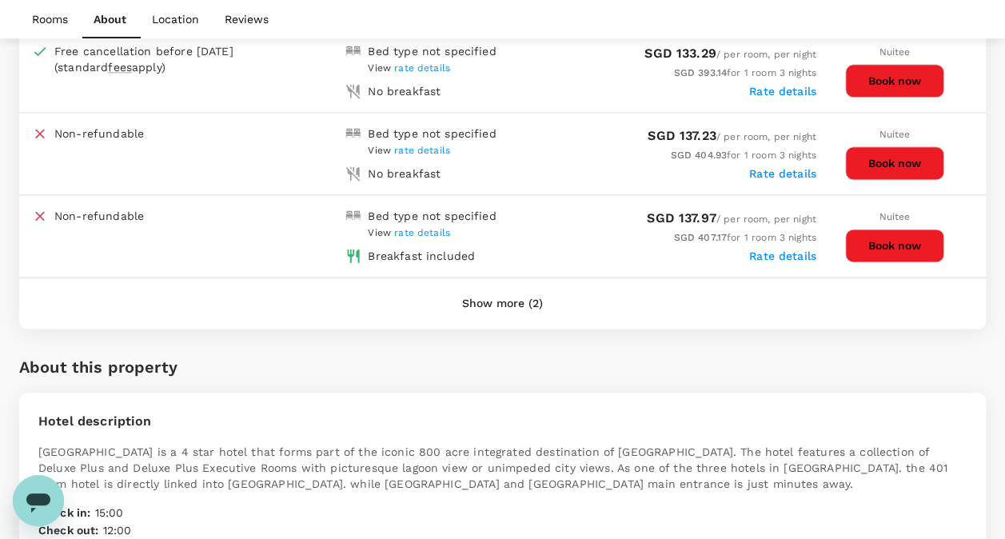
scroll to position [988, 0]
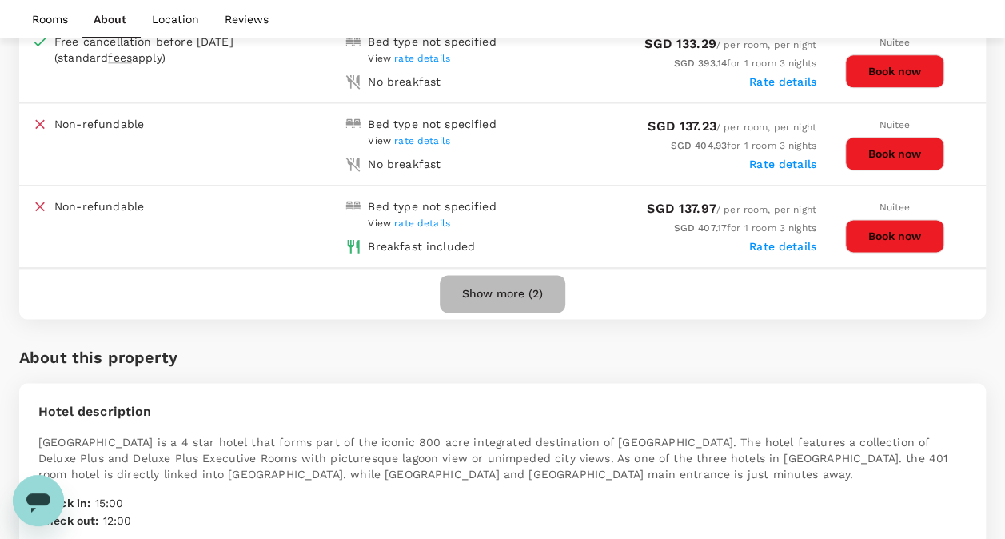
click at [479, 293] on button "Show more (2)" at bounding box center [502, 294] width 125 height 38
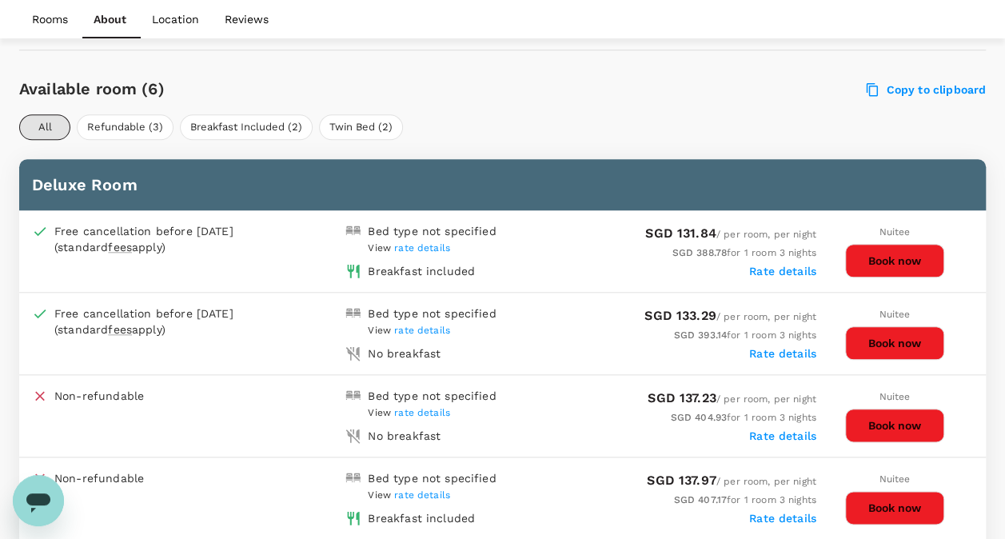
scroll to position [706, 0]
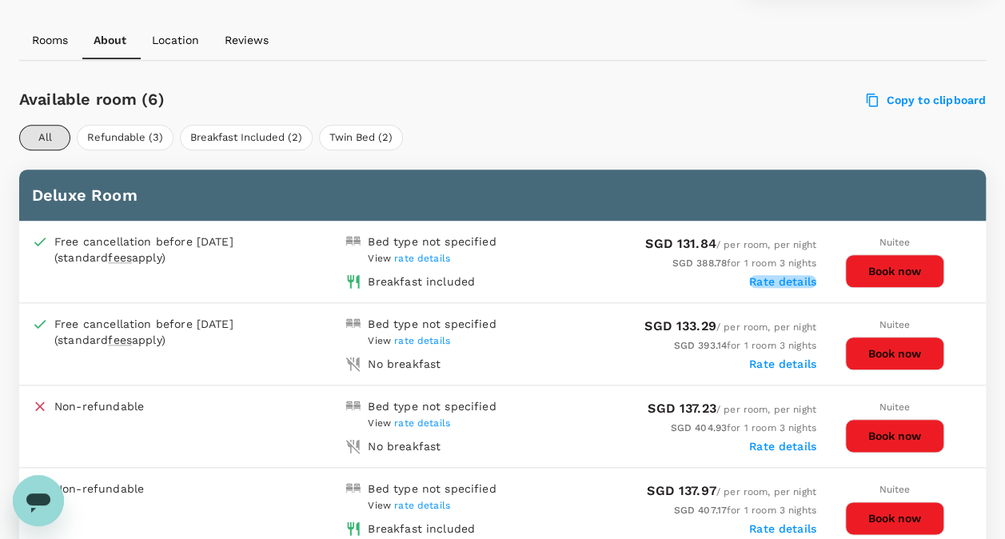
click at [762, 277] on label "Rate details" at bounding box center [782, 281] width 67 height 13
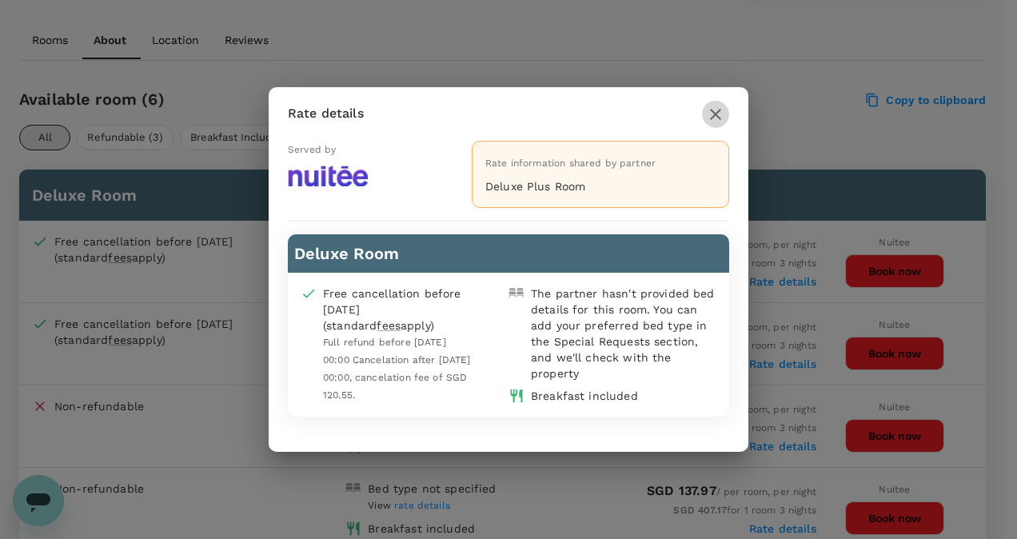
click at [715, 106] on icon "button" at bounding box center [715, 114] width 19 height 19
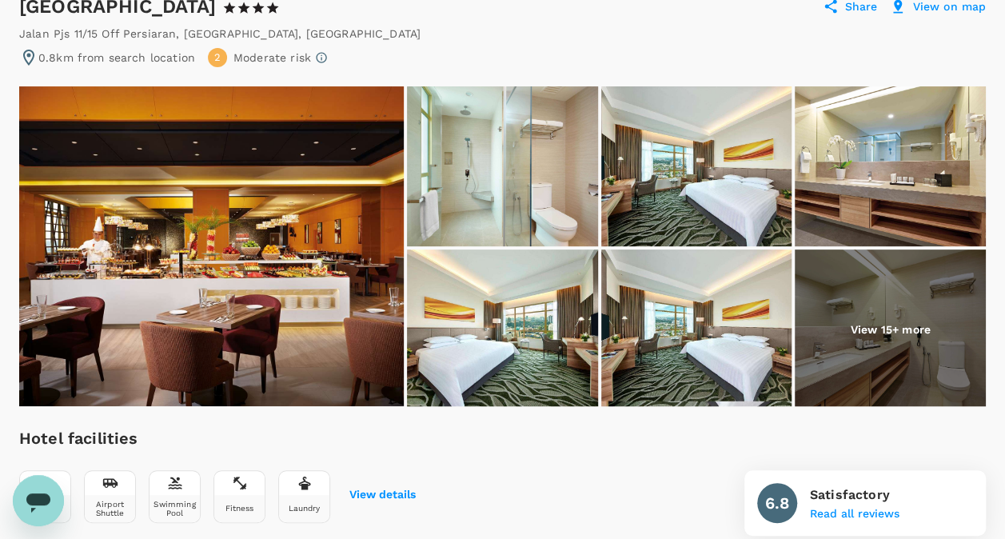
scroll to position [0, 0]
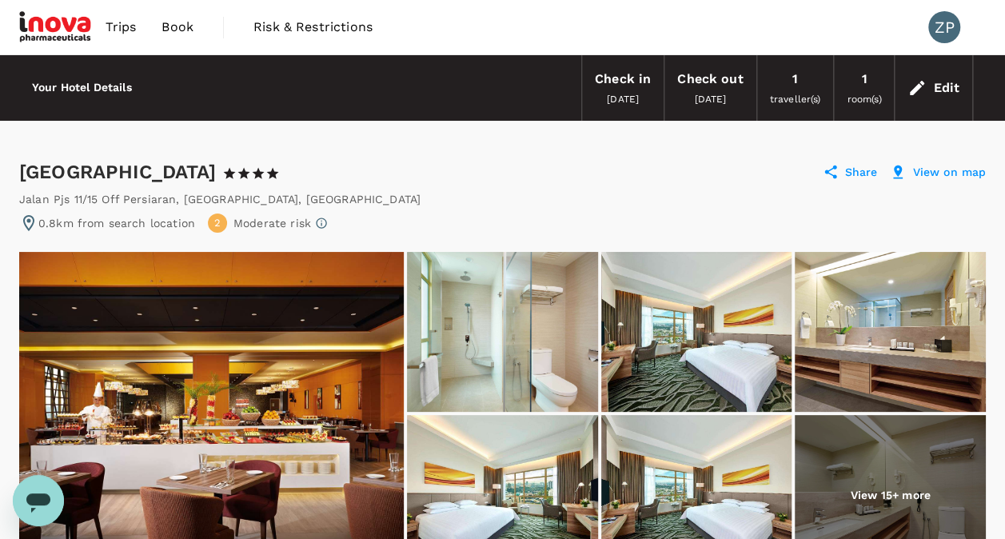
click at [177, 22] on span "Book" at bounding box center [177, 27] width 32 height 19
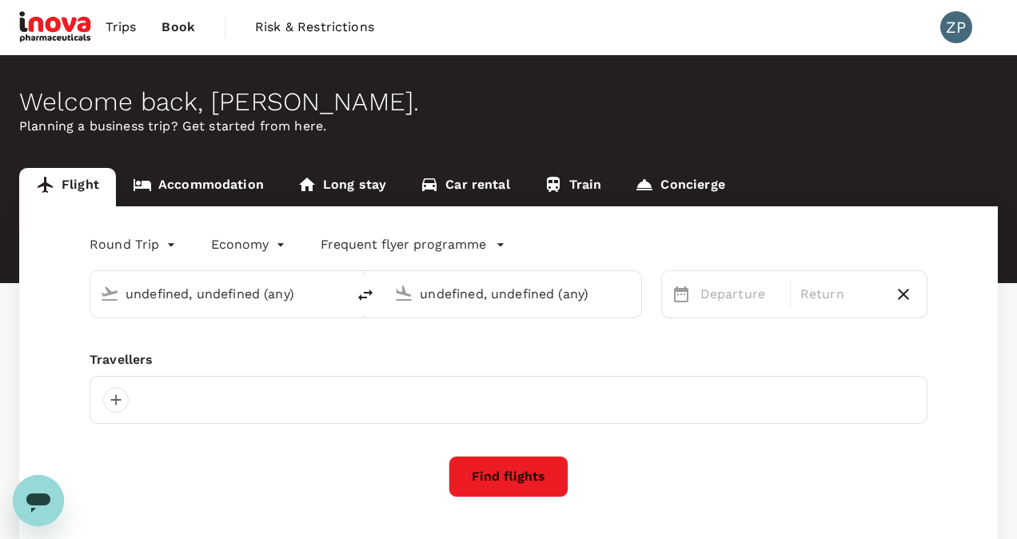
type input "Singapore Changi (SIN)"
type input "Kuala Lumpur Intl (KUL)"
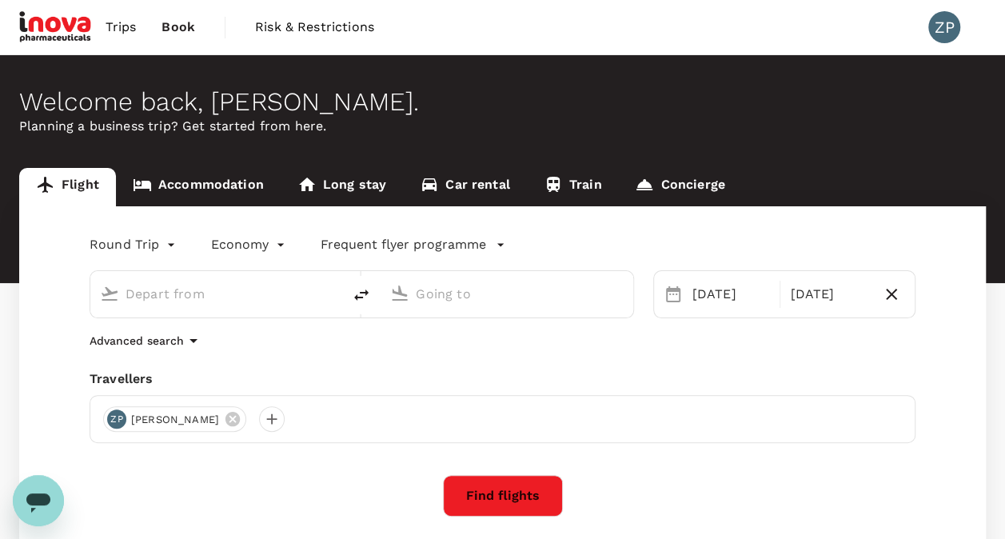
type input "Singapore Changi (SIN)"
type input "Kuala Lumpur Intl (KUL)"
type input "Singapore Changi (SIN)"
type input "Kuala Lumpur Intl (KUL)"
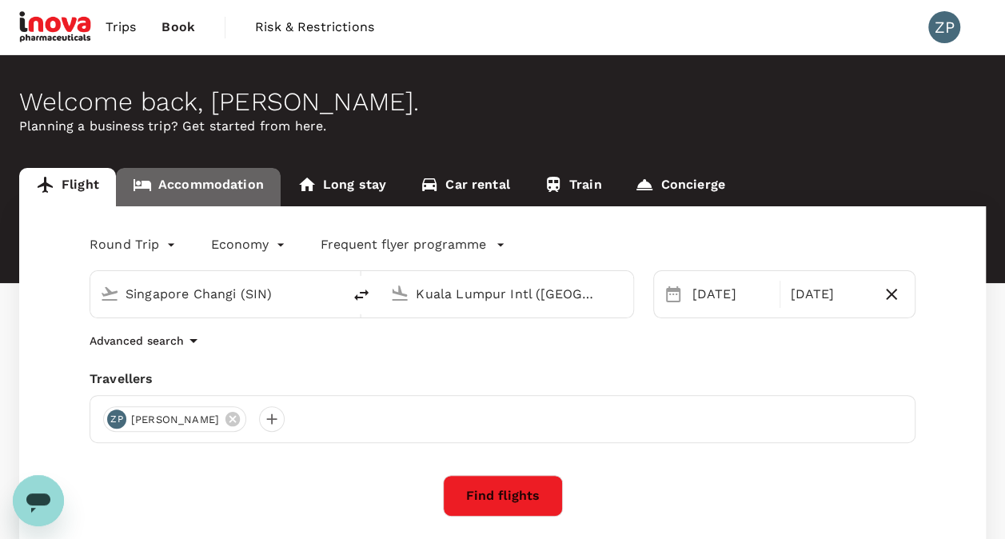
click at [196, 179] on link "Accommodation" at bounding box center [198, 187] width 165 height 38
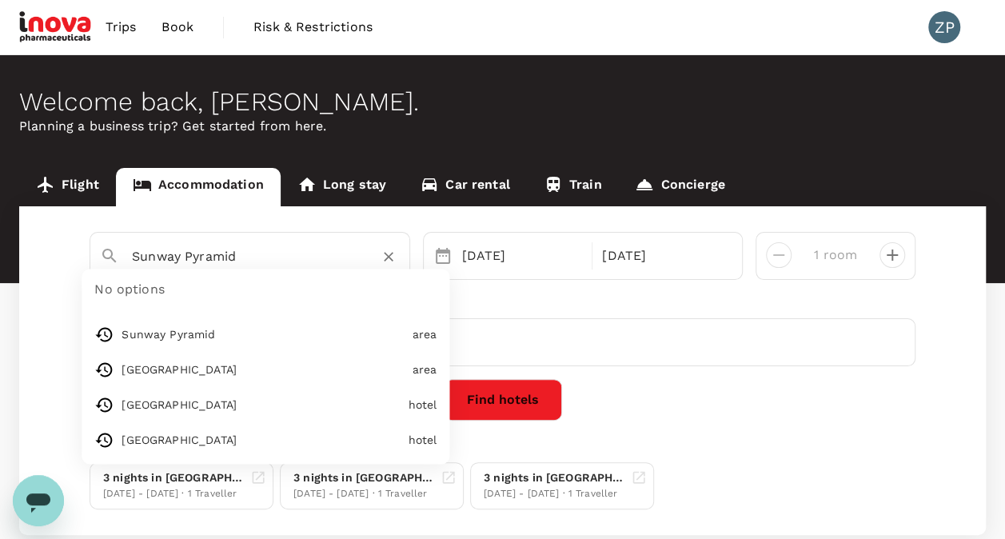
click at [262, 266] on input "Sunway Pyramid" at bounding box center [243, 256] width 223 height 25
type input "[GEOGRAPHIC_DATA]"
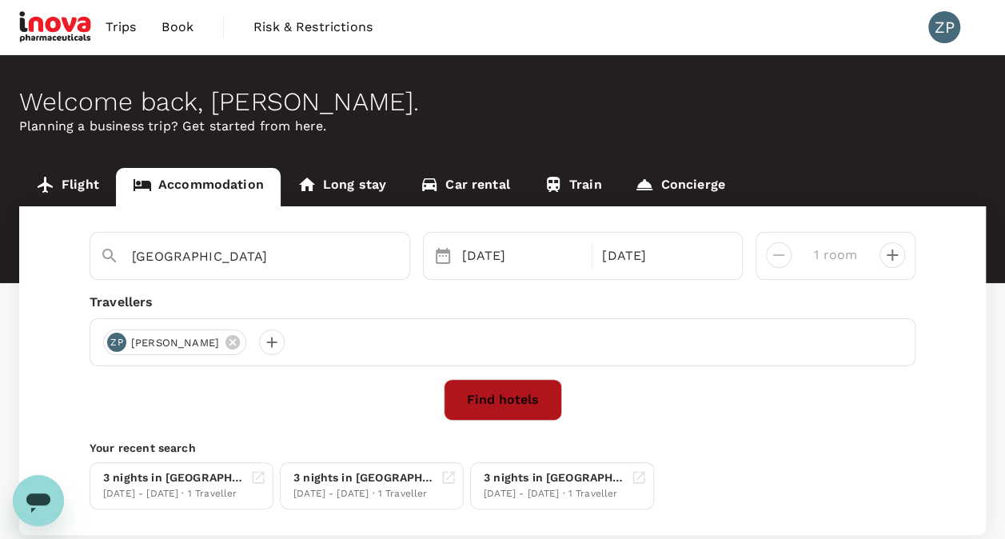
click at [496, 406] on button "Find hotels" at bounding box center [503, 400] width 118 height 42
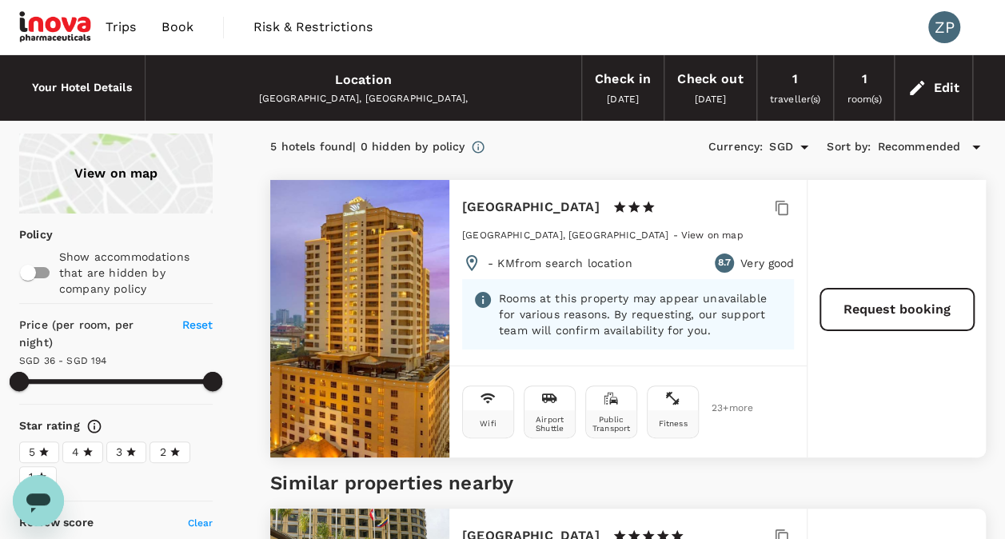
type input "193.93"
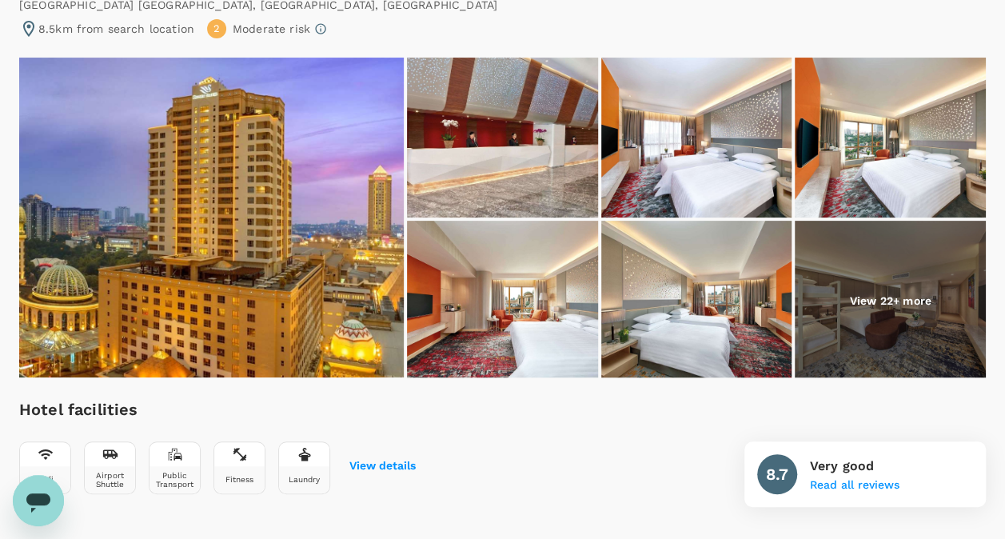
scroll to position [160, 0]
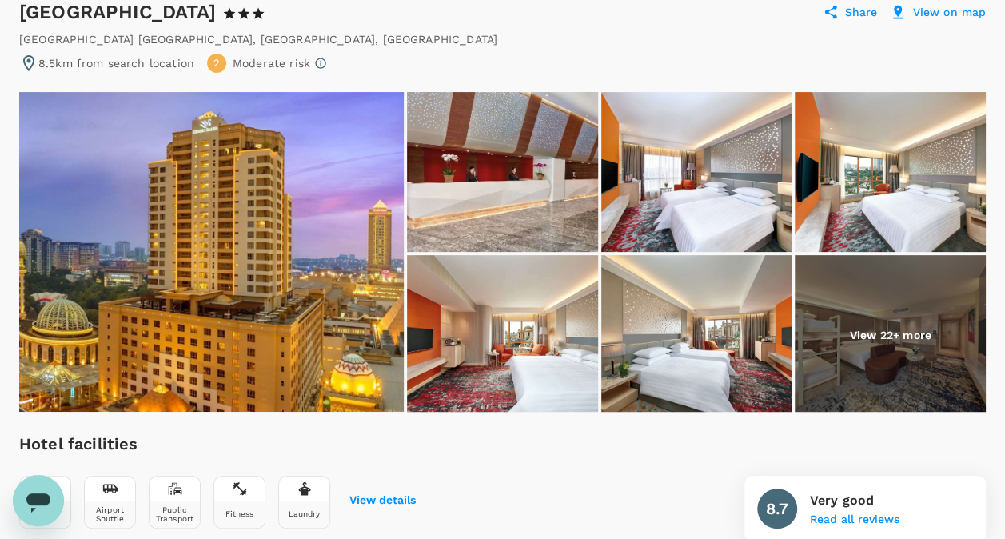
click at [290, 222] on img at bounding box center [211, 252] width 384 height 320
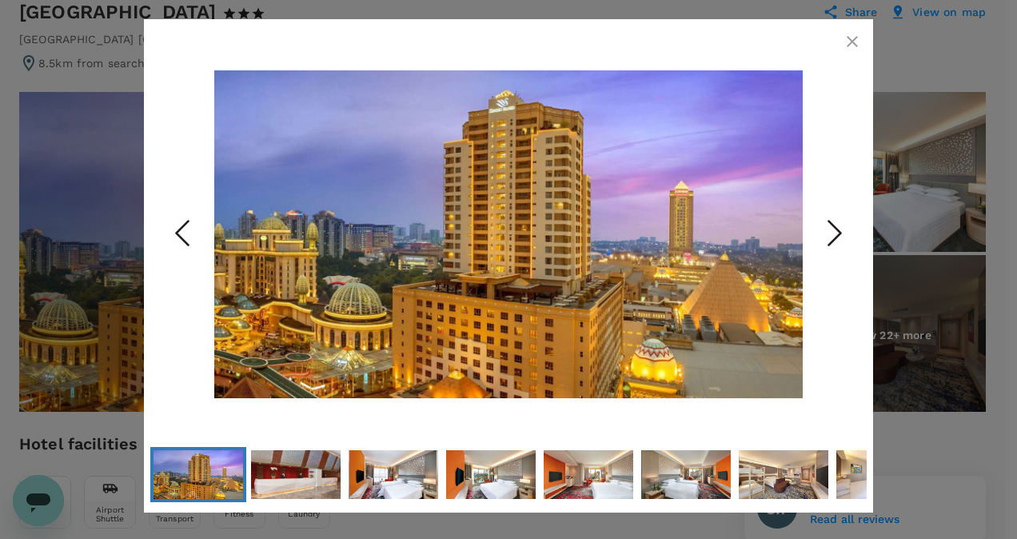
click at [830, 230] on icon "Next Slide" at bounding box center [834, 233] width 48 height 48
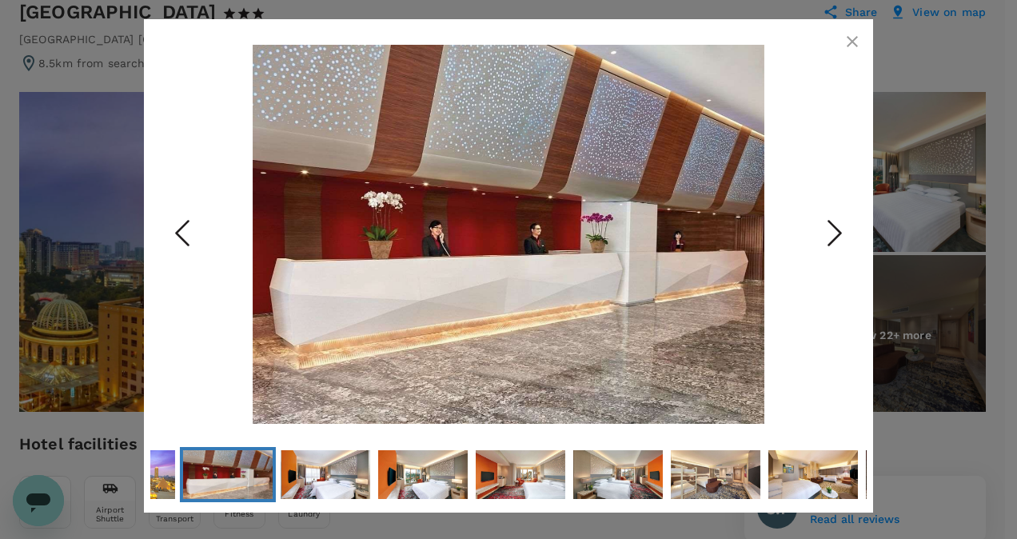
click at [830, 230] on icon "Next Slide" at bounding box center [834, 233] width 48 height 48
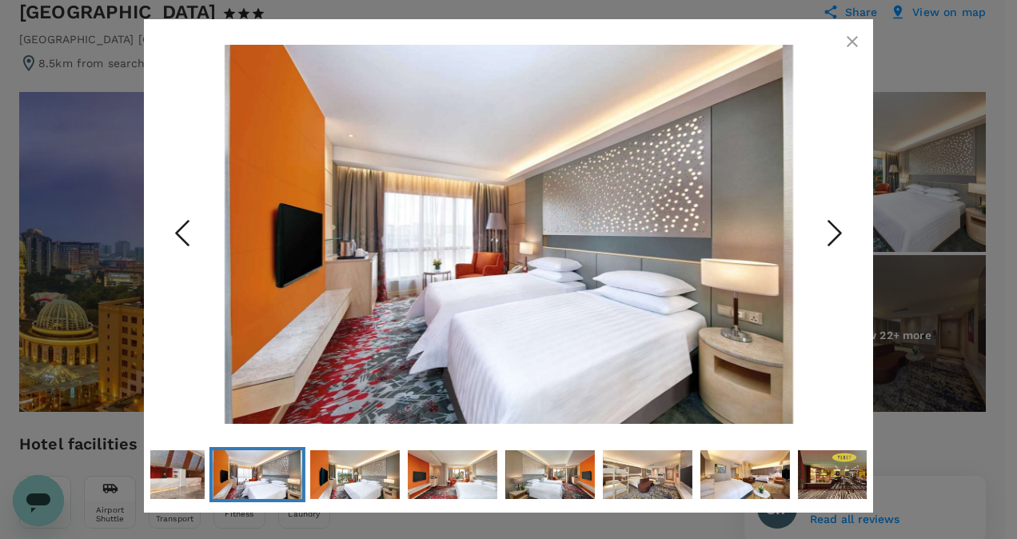
click at [830, 230] on icon "Next Slide" at bounding box center [834, 233] width 48 height 48
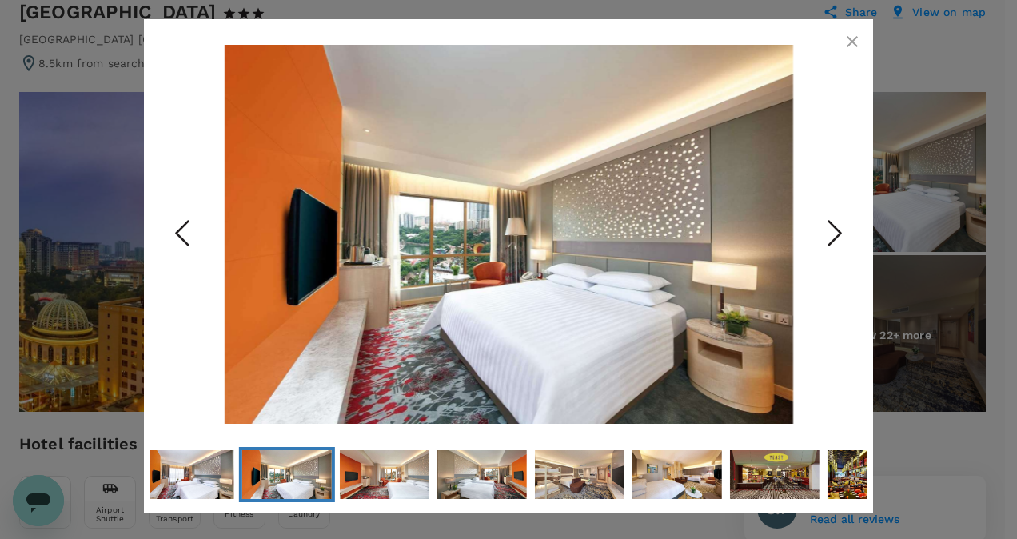
click at [830, 230] on icon "Next Slide" at bounding box center [834, 233] width 48 height 48
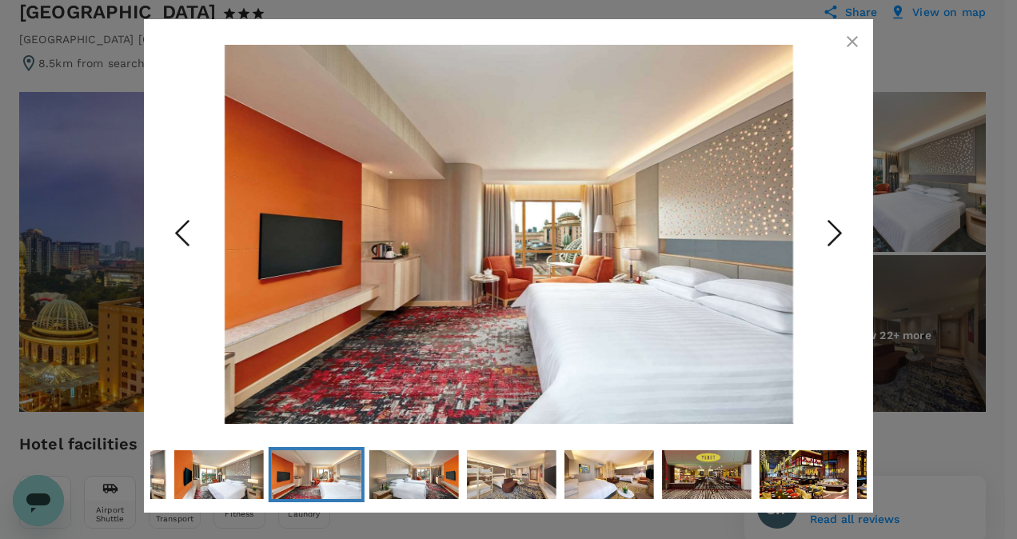
click at [830, 230] on icon "Next Slide" at bounding box center [834, 233] width 48 height 48
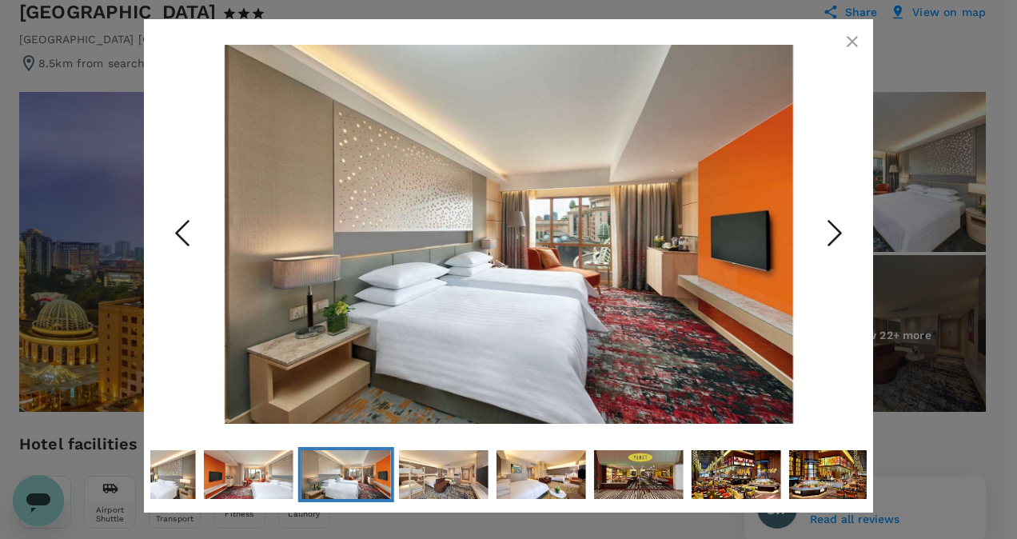
click at [830, 230] on icon "Next Slide" at bounding box center [834, 233] width 48 height 48
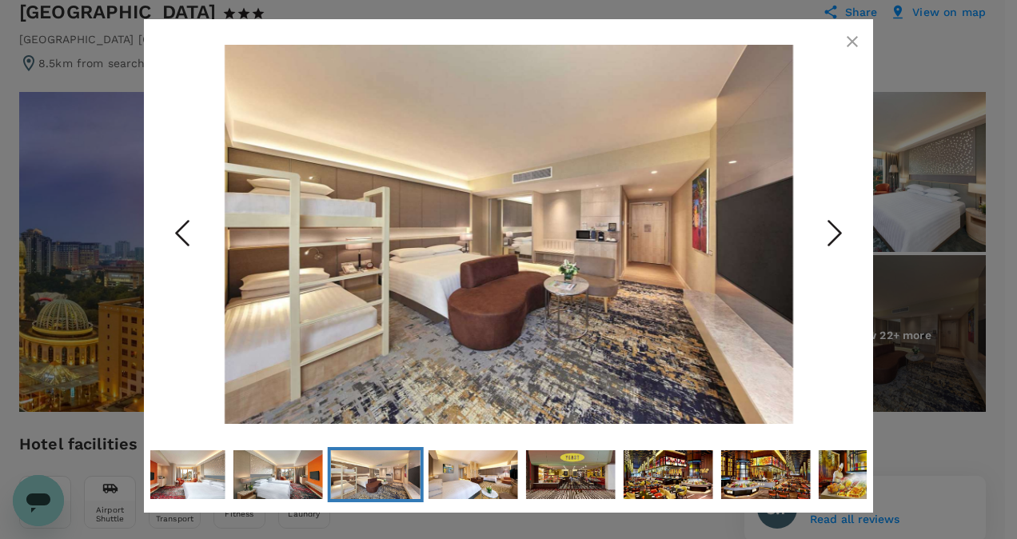
click at [830, 230] on icon "Next Slide" at bounding box center [834, 233] width 48 height 48
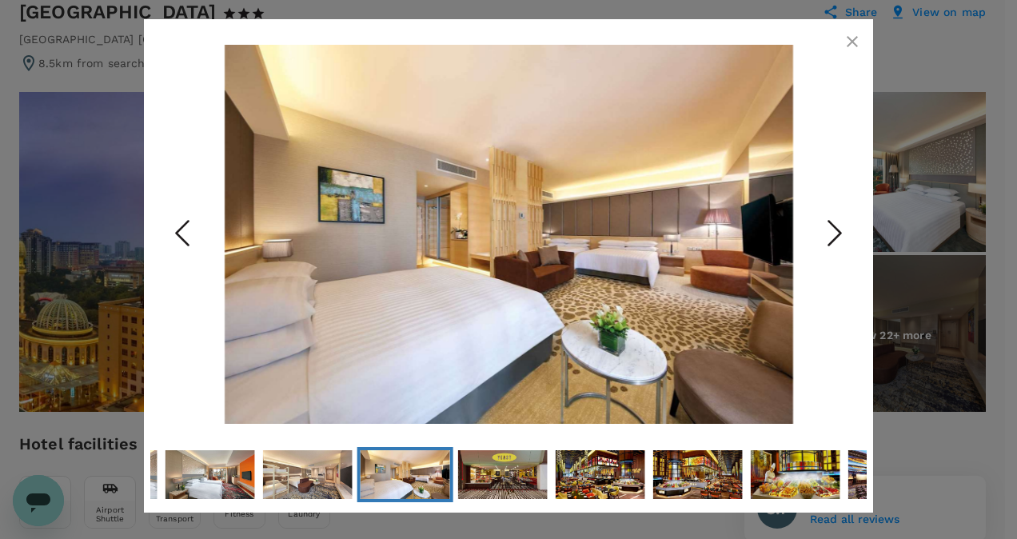
click at [830, 230] on icon "Next Slide" at bounding box center [834, 233] width 48 height 48
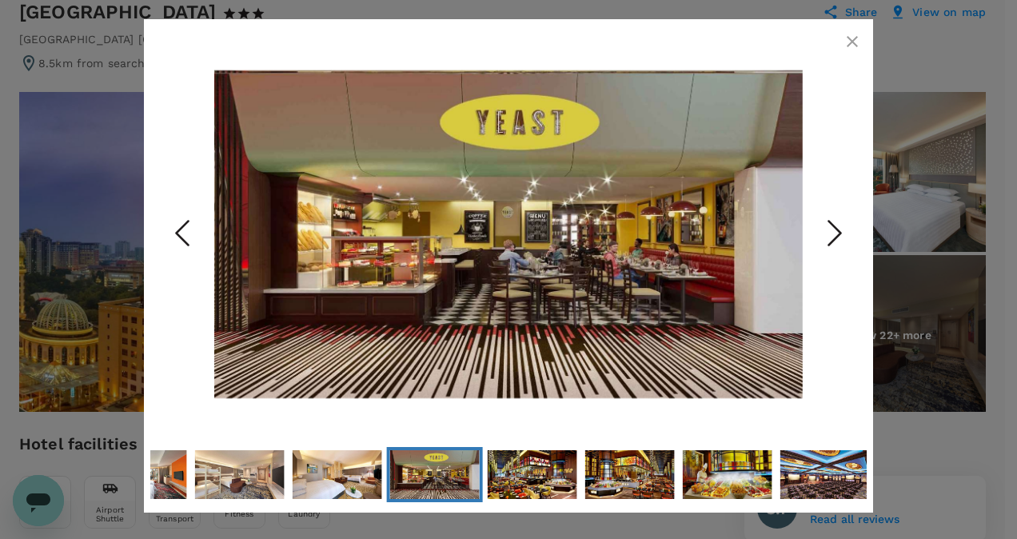
click at [830, 230] on icon "Next Slide" at bounding box center [834, 233] width 48 height 48
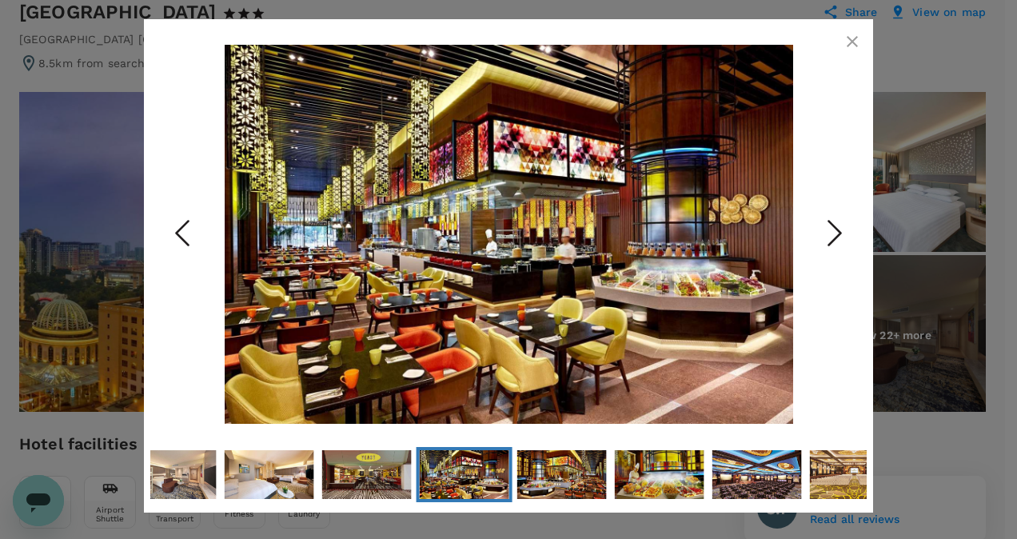
click at [830, 230] on icon "Next Slide" at bounding box center [834, 233] width 48 height 48
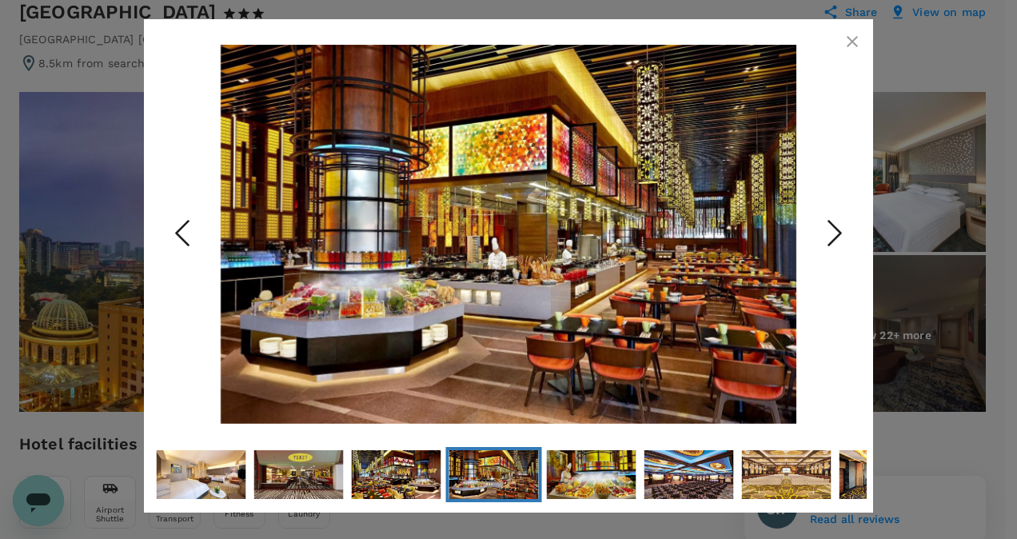
click at [830, 230] on icon "Next Slide" at bounding box center [834, 233] width 48 height 48
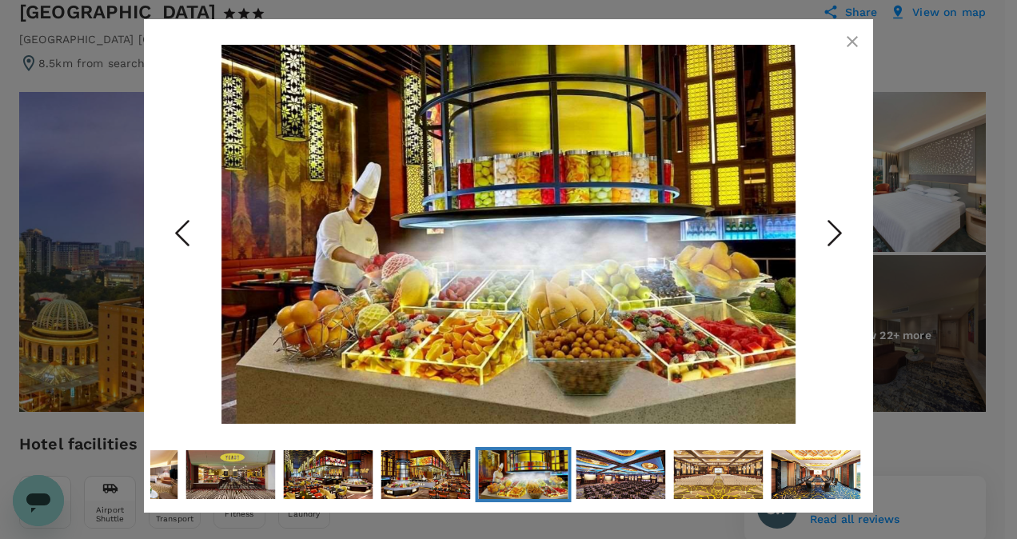
click at [830, 230] on icon "Next Slide" at bounding box center [834, 233] width 48 height 48
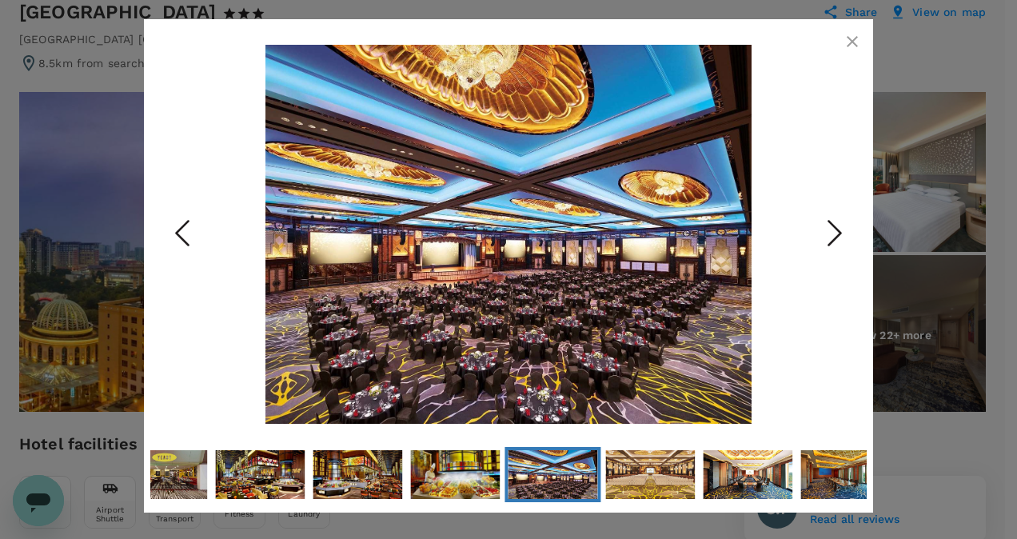
click at [830, 230] on icon "Next Slide" at bounding box center [834, 233] width 48 height 48
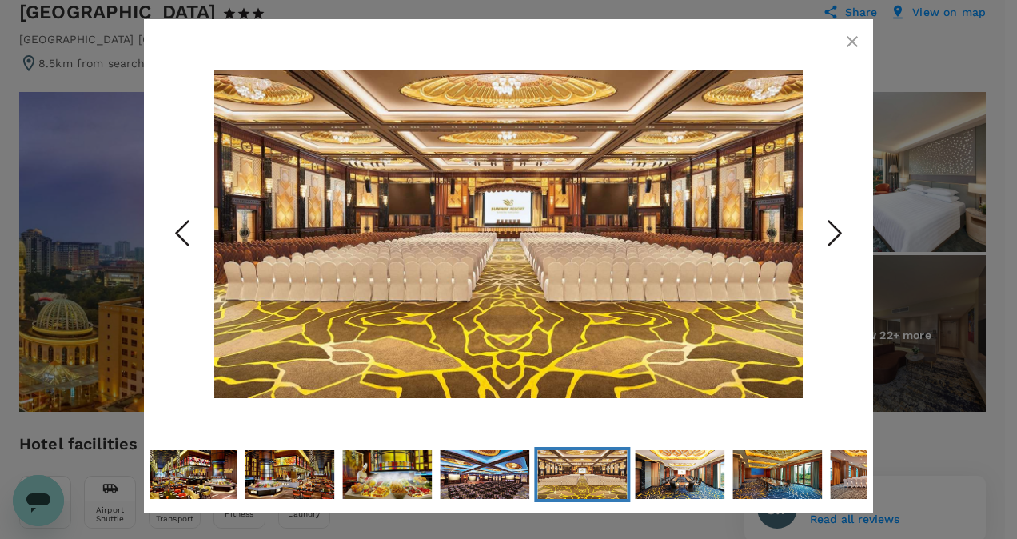
click at [830, 230] on icon "Next Slide" at bounding box center [834, 233] width 48 height 48
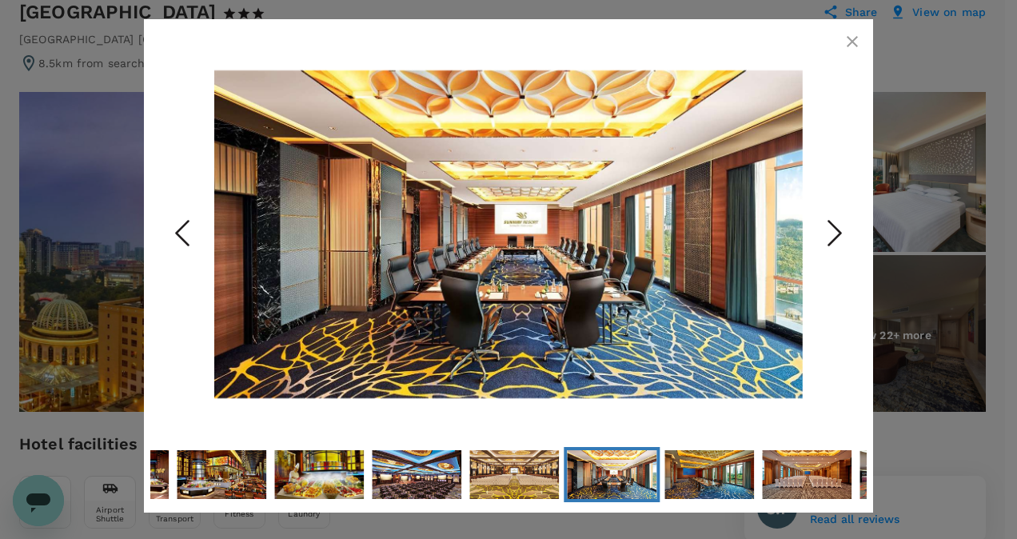
click at [859, 36] on icon "button" at bounding box center [851, 41] width 19 height 19
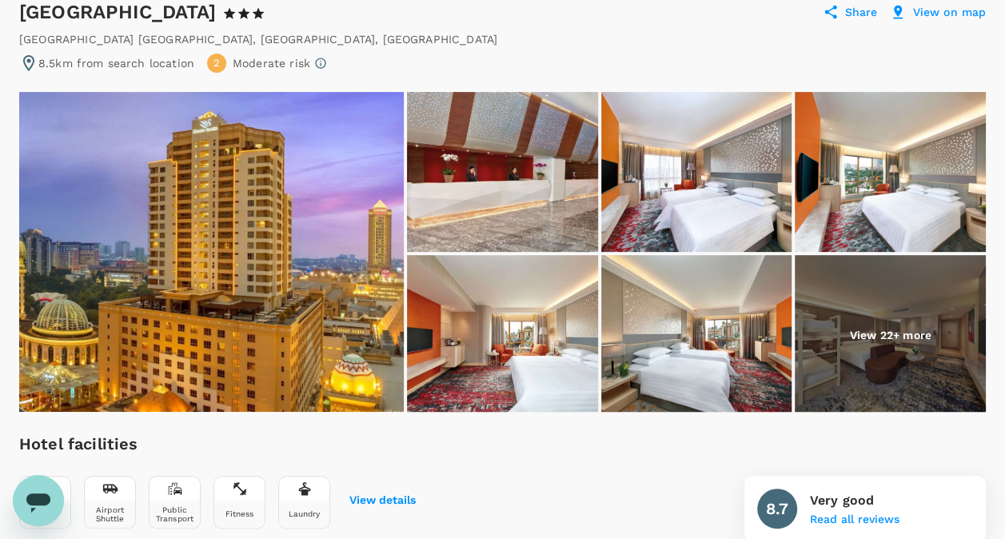
drag, startPoint x: 1002, startPoint y: 92, endPoint x: 1009, endPoint y: 121, distance: 29.7
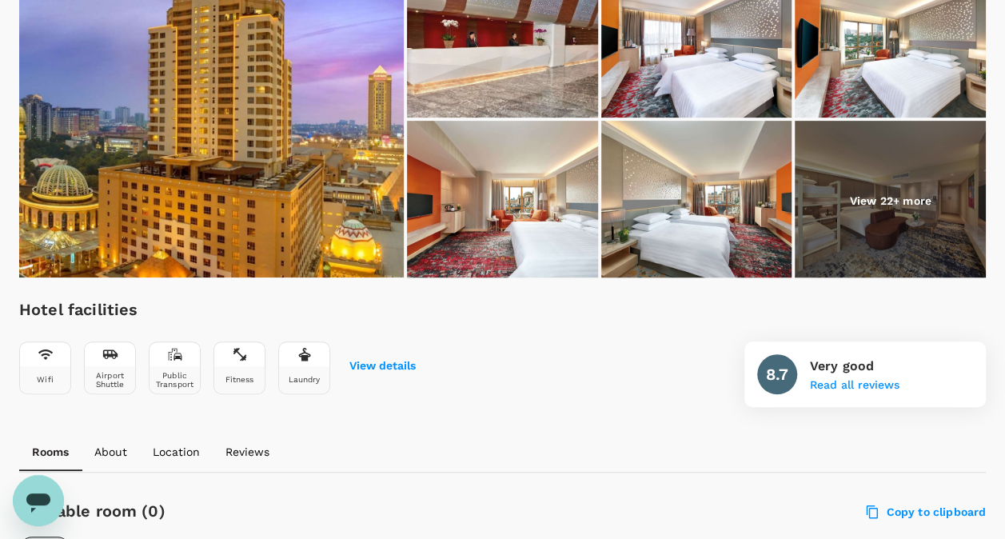
scroll to position [0, 0]
